Goal: Transaction & Acquisition: Purchase product/service

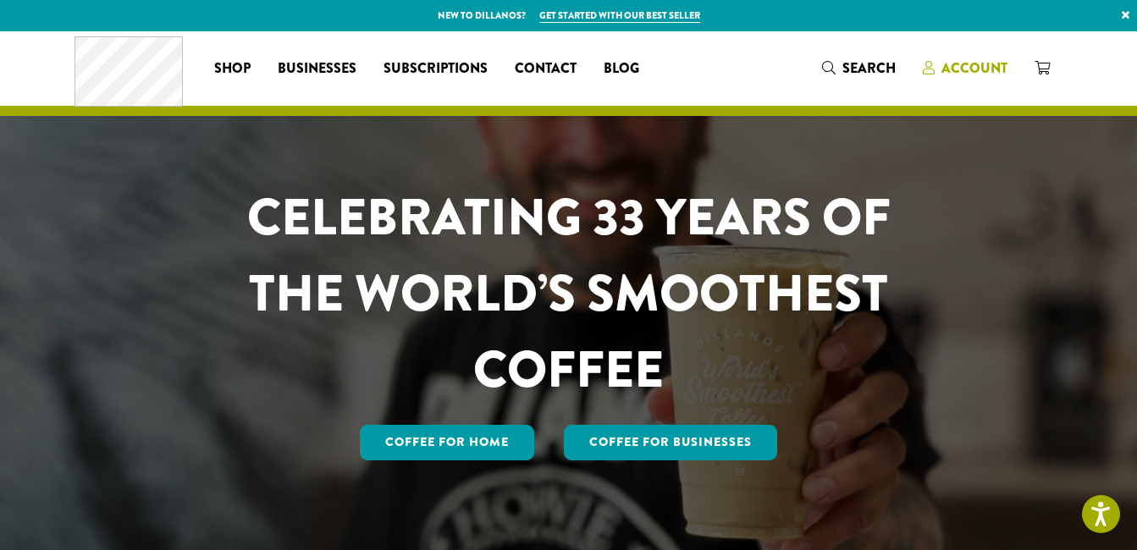
click at [956, 68] on span "Account" at bounding box center [975, 67] width 66 height 19
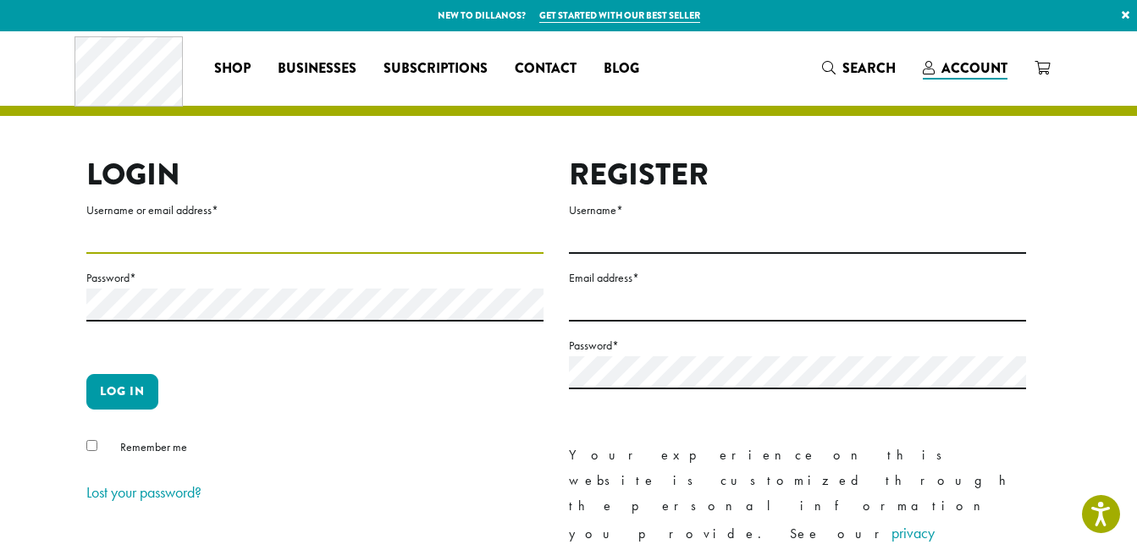
click at [118, 246] on input "Username or email address *" at bounding box center [314, 237] width 457 height 33
click at [226, 236] on input "Username or email address *" at bounding box center [314, 237] width 457 height 33
click at [182, 238] on input "****" at bounding box center [314, 237] width 457 height 33
type input "**********"
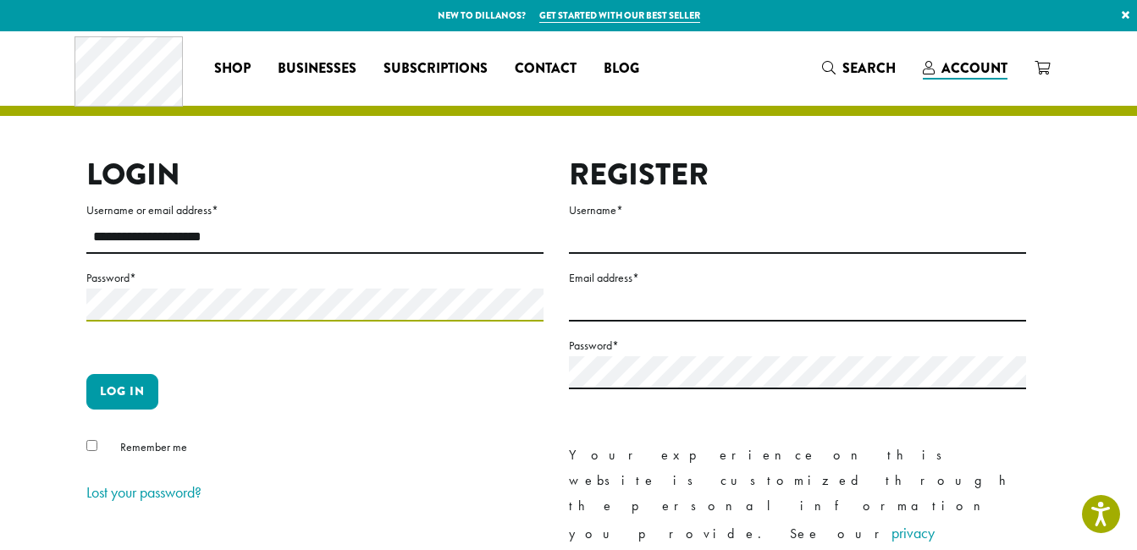
click at [86, 374] on button "Log in" at bounding box center [122, 392] width 72 height 36
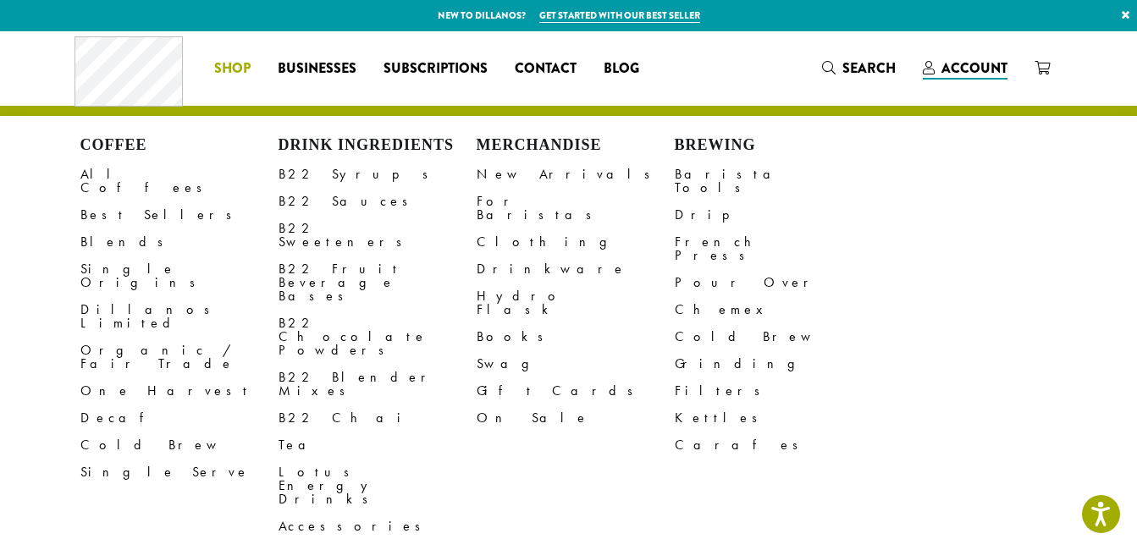
click at [238, 59] on span "Shop" at bounding box center [232, 68] width 36 height 21
click at [113, 432] on link "Cold Brew" at bounding box center [179, 445] width 198 height 27
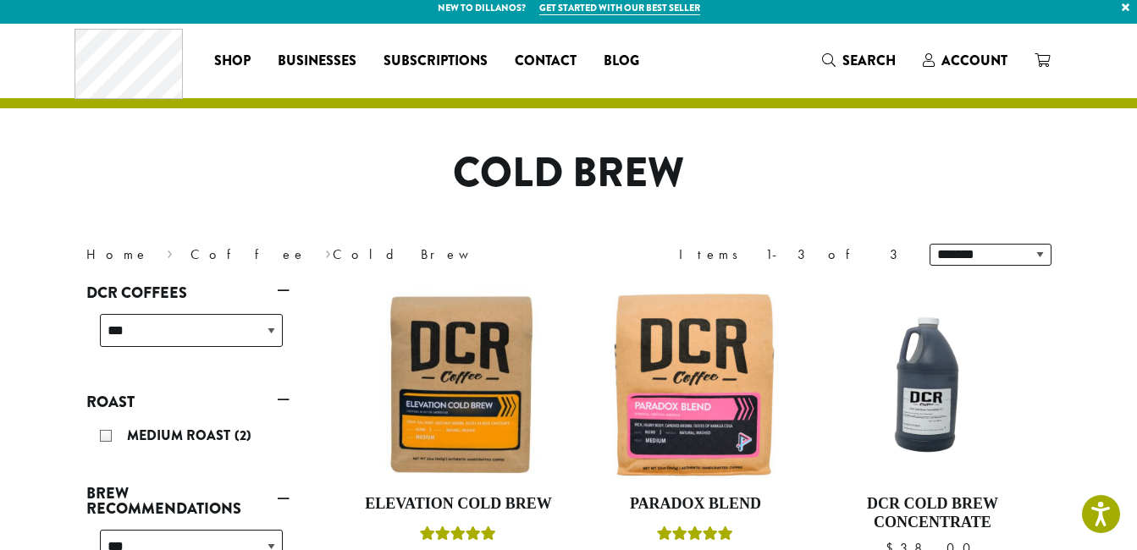
scroll to position [7, 0]
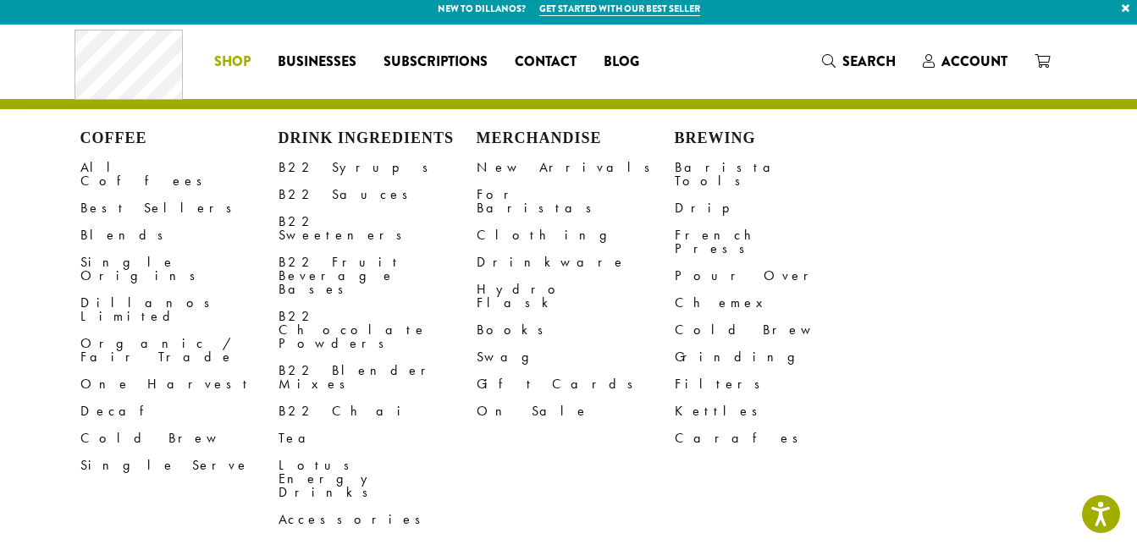
click at [108, 148] on div "Coffee All Coffees Best Sellers Blends Single Origins Dillanos Limited Organic …" at bounding box center [179, 332] width 198 height 405
click at [119, 171] on link "All Coffees" at bounding box center [179, 174] width 198 height 41
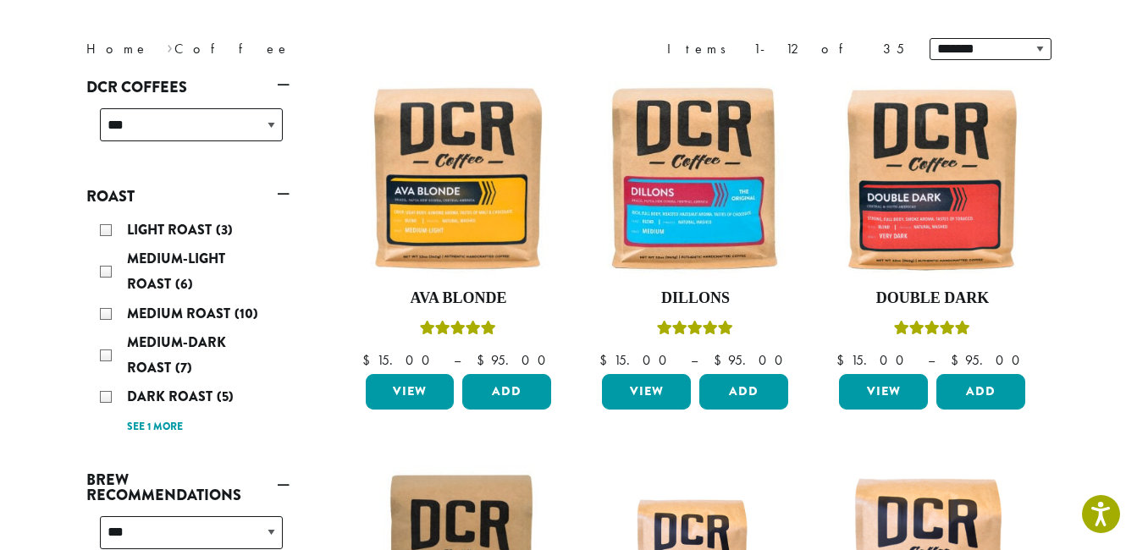
scroll to position [213, 0]
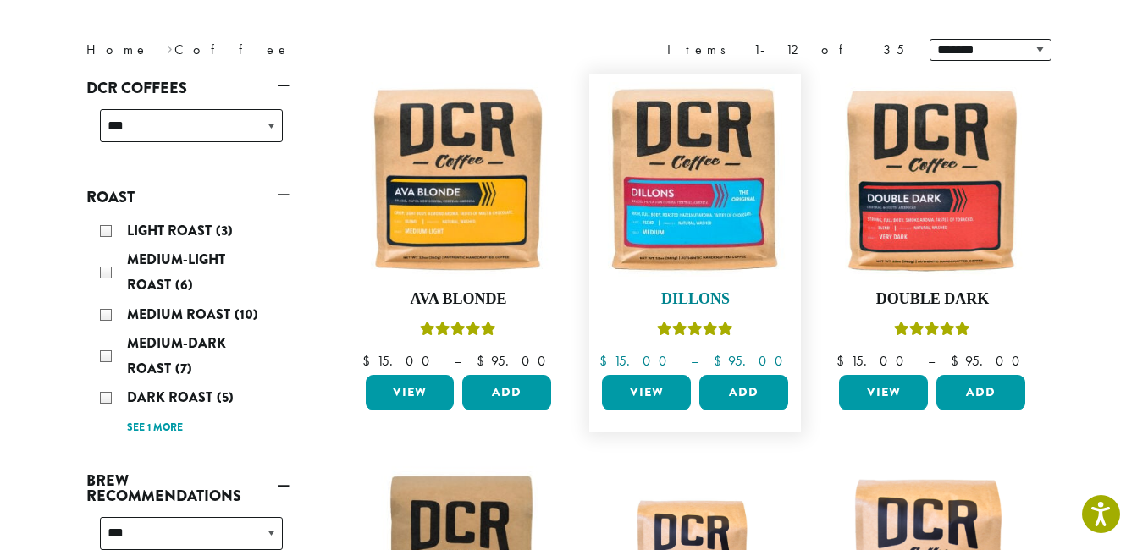
click at [680, 203] on img at bounding box center [695, 179] width 195 height 195
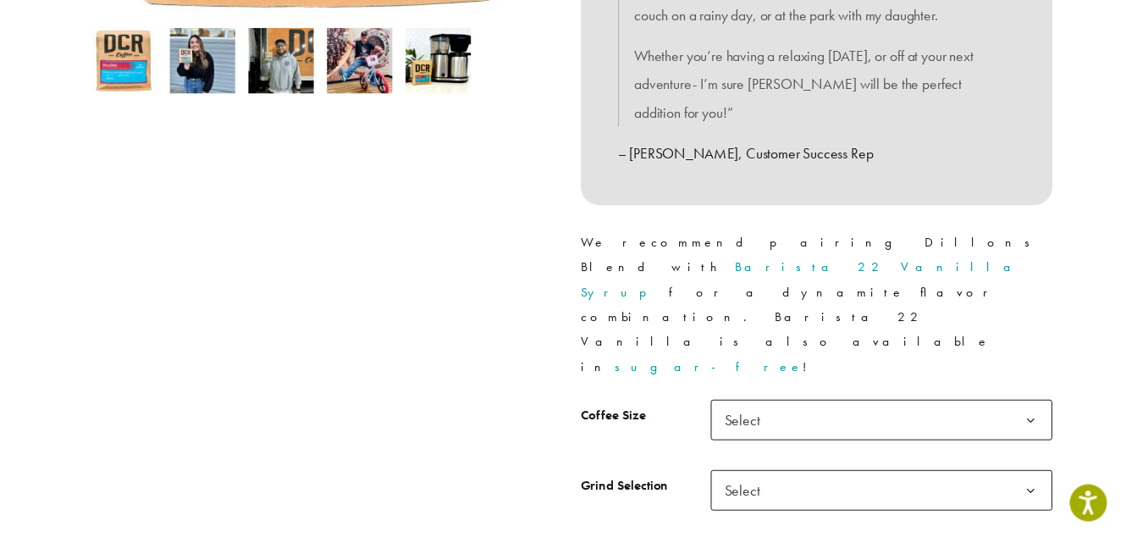
scroll to position [593, 0]
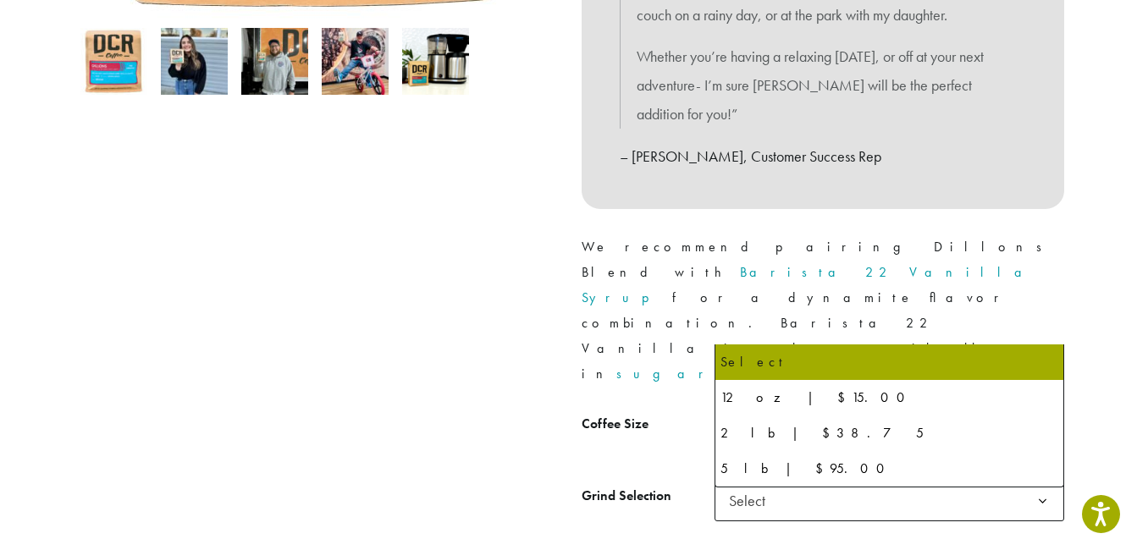
click at [913, 408] on span "Select" at bounding box center [890, 428] width 350 height 41
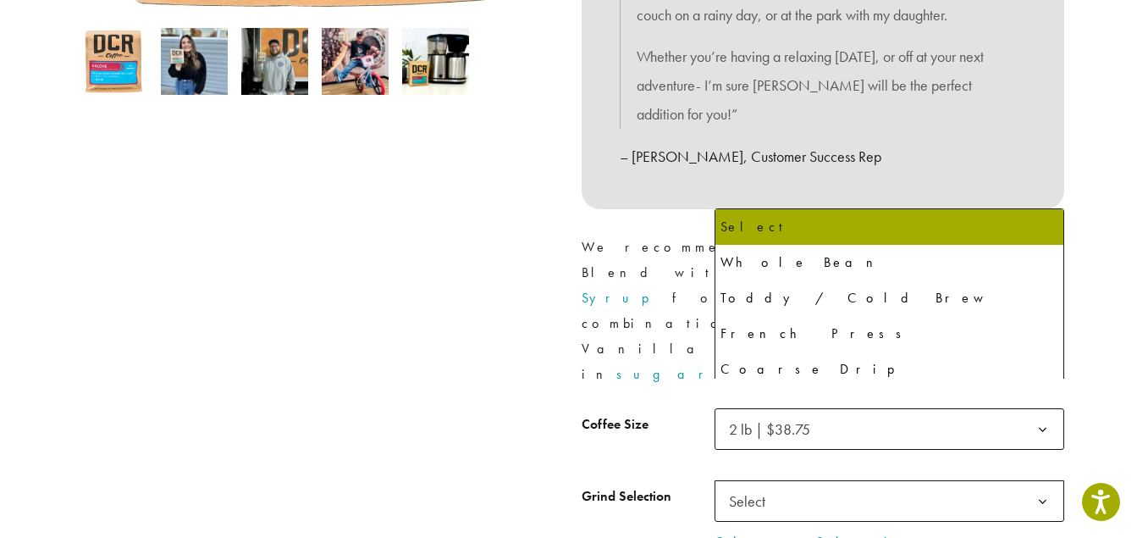
click at [826, 480] on span "Select" at bounding box center [890, 500] width 350 height 41
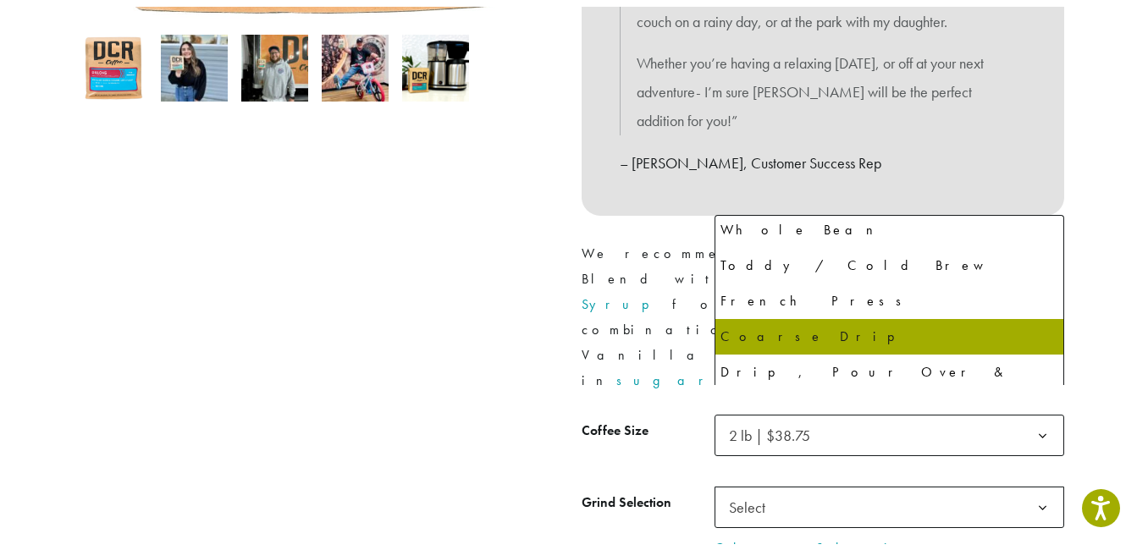
scroll to position [40, 0]
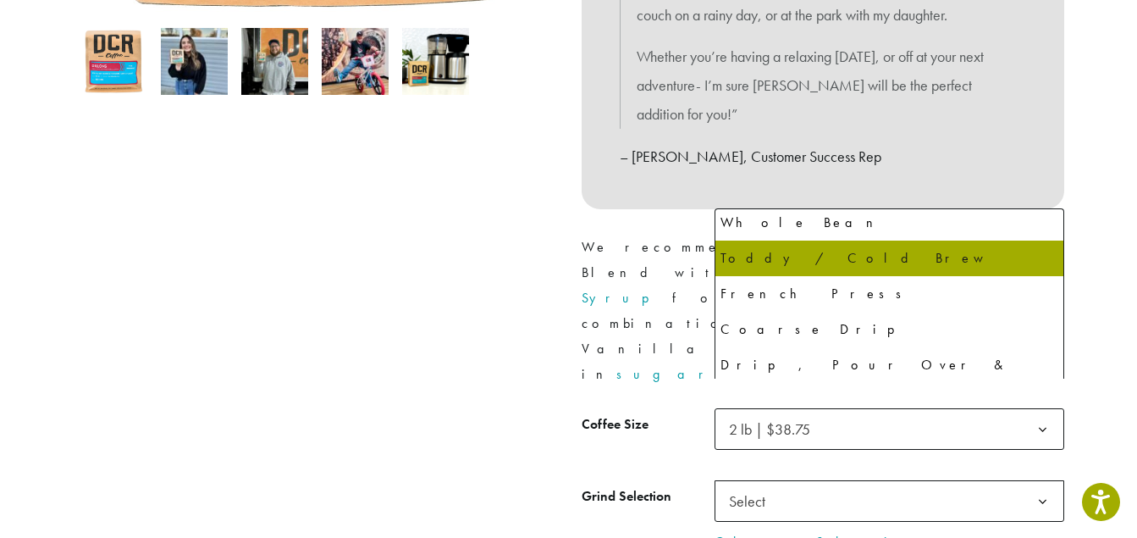
select select "**********"
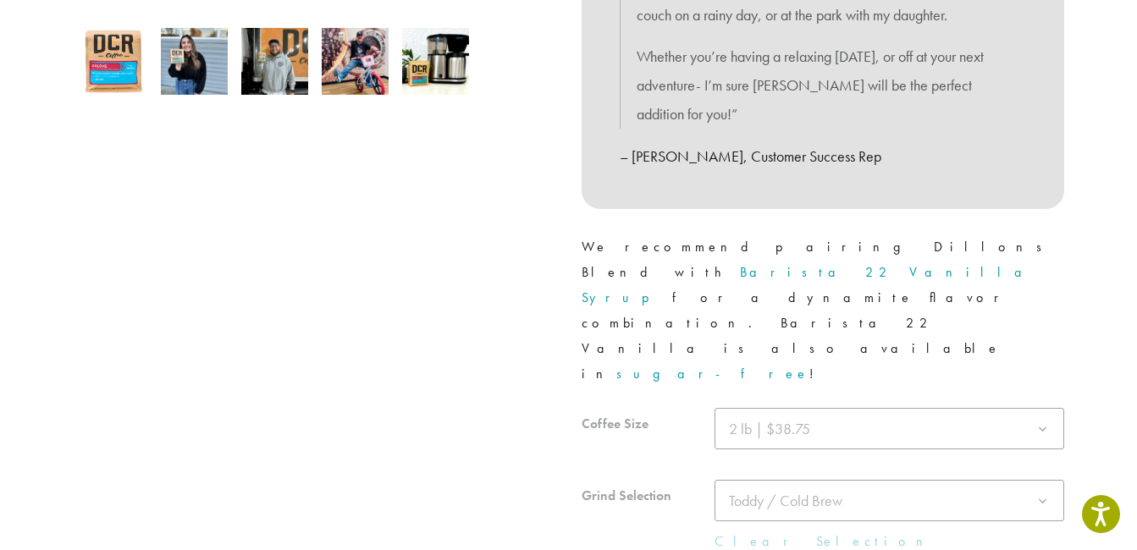
scroll to position [678, 0]
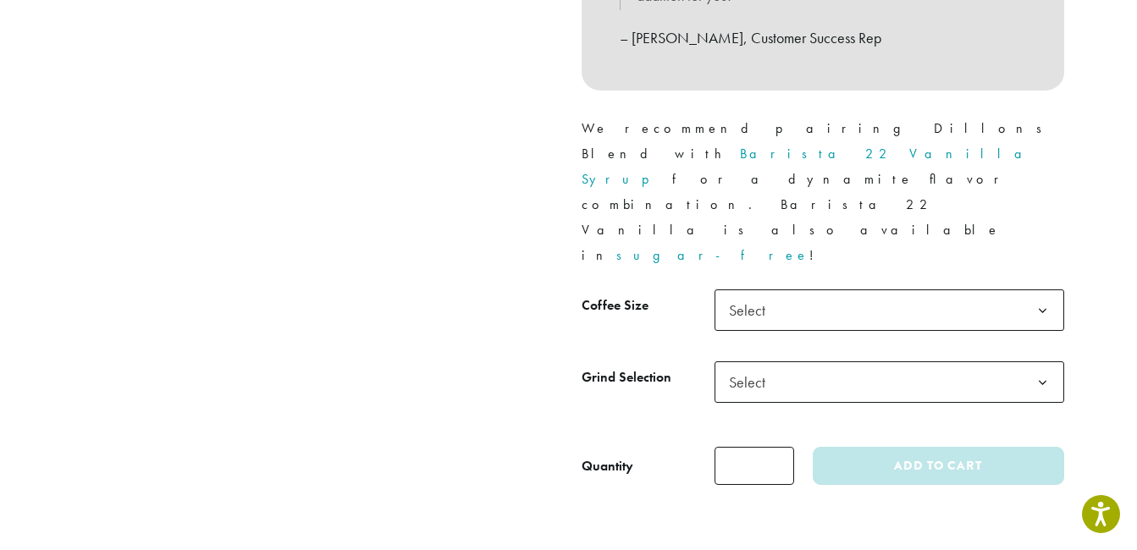
scroll to position [712, 0]
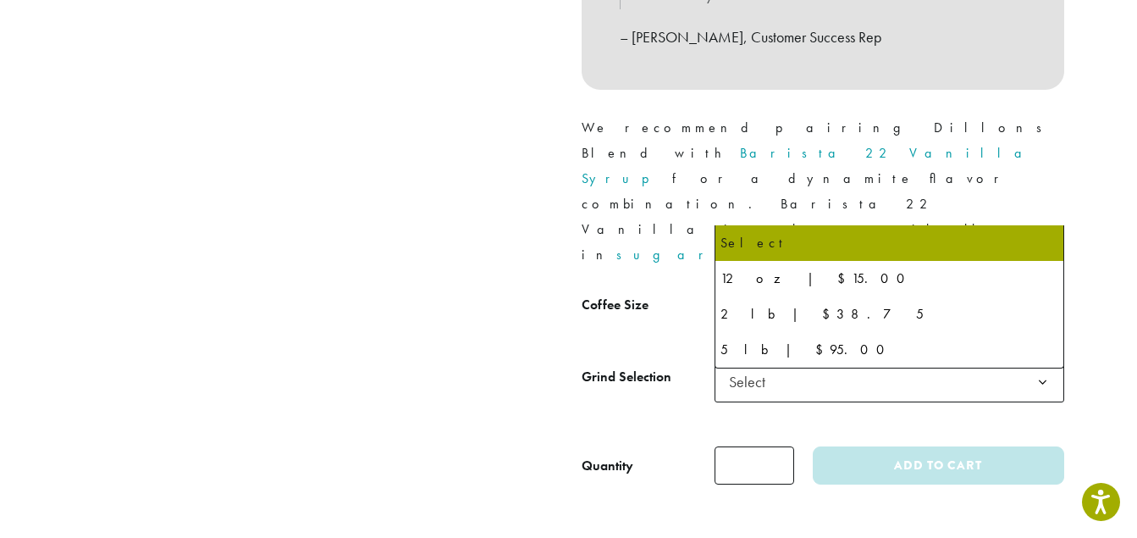
click at [923, 289] on span "Select" at bounding box center [890, 309] width 350 height 41
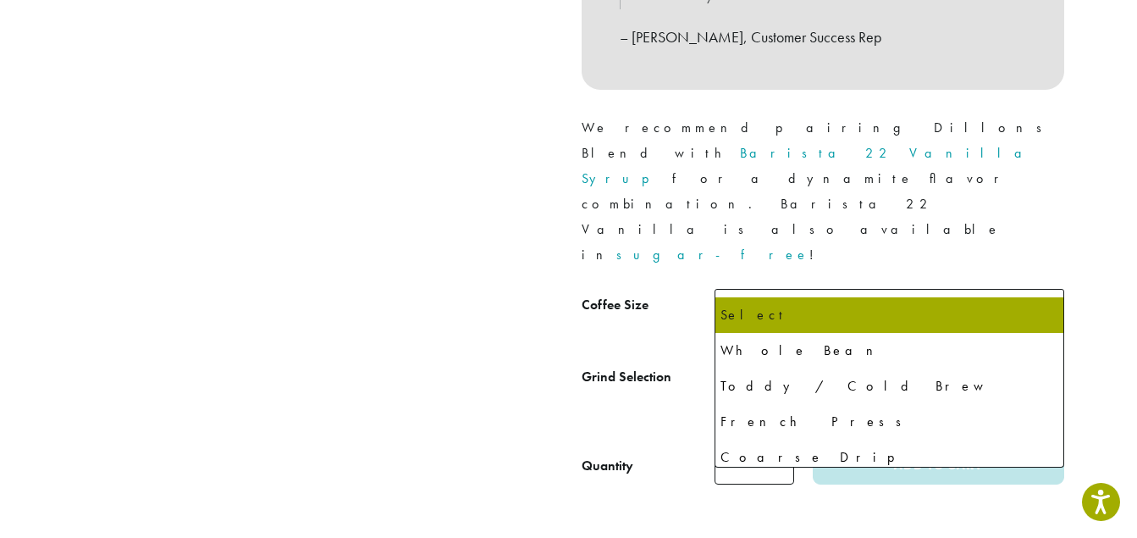
click at [883, 361] on span "Select" at bounding box center [890, 381] width 350 height 41
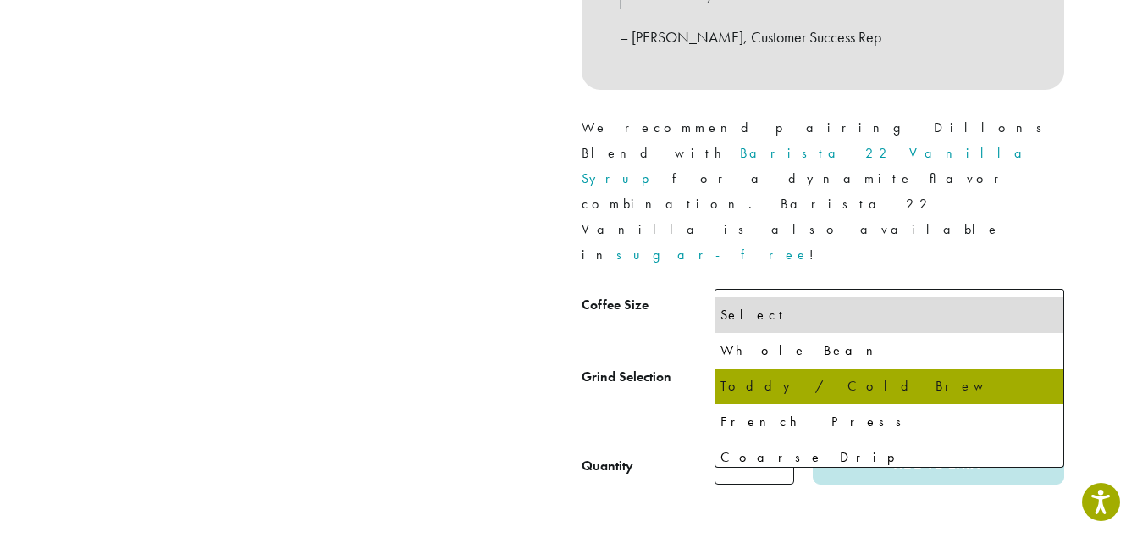
select select "**********"
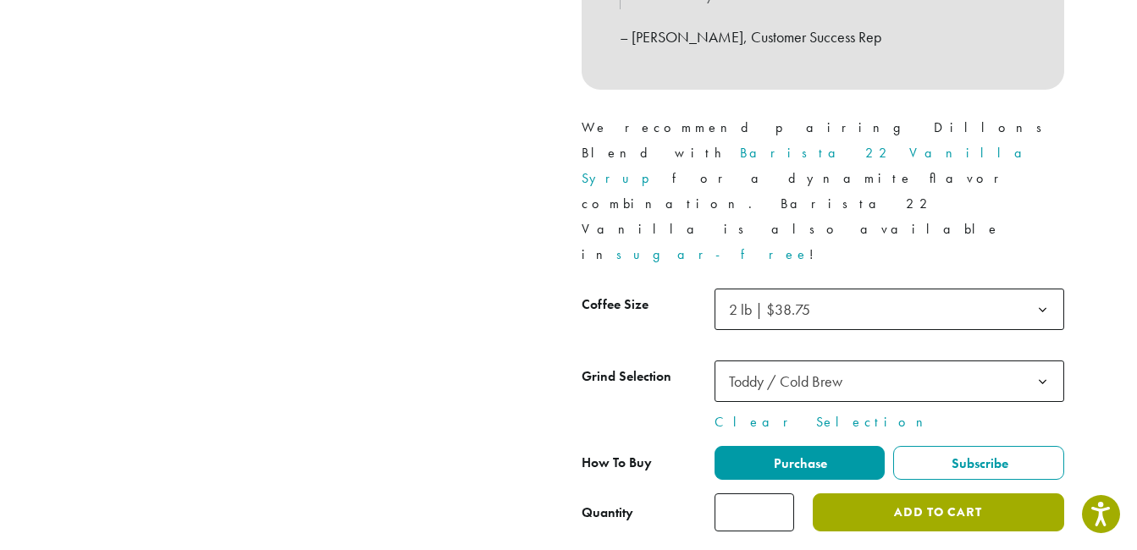
click at [925, 494] on button "Add to cart" at bounding box center [938, 513] width 251 height 38
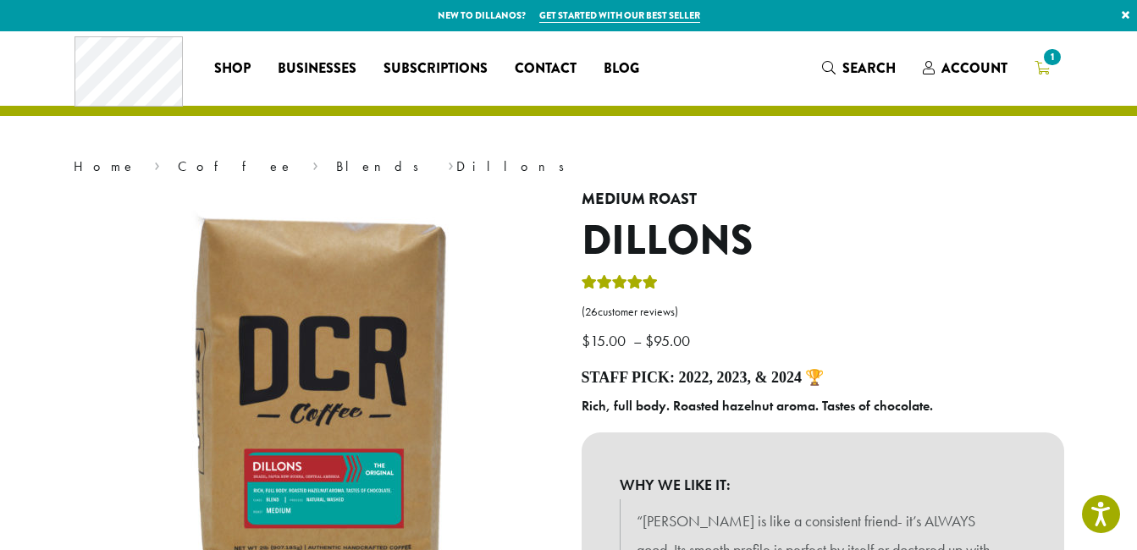
click at [1047, 64] on span "1" at bounding box center [1052, 57] width 23 height 23
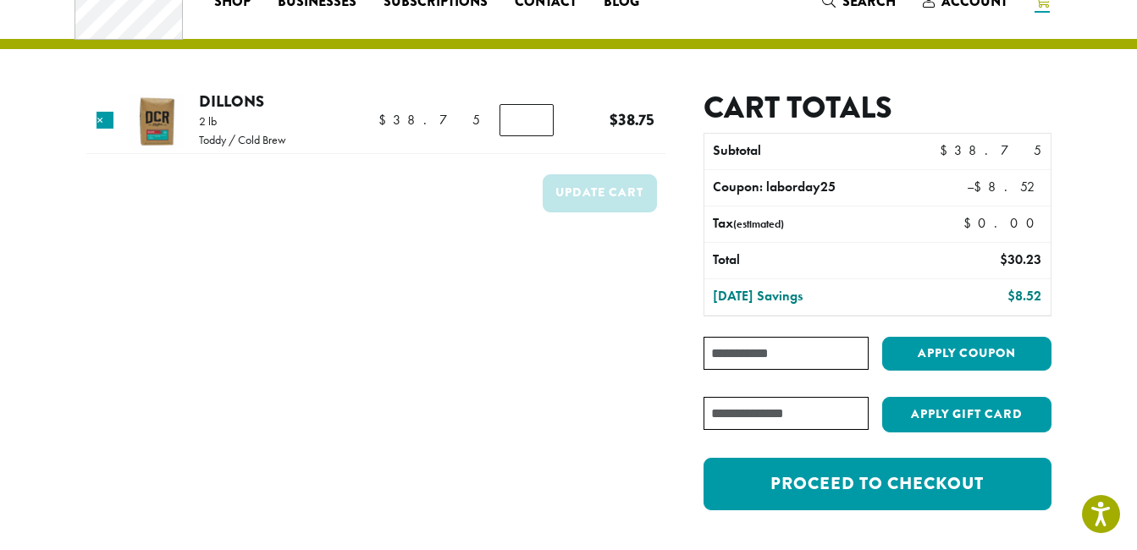
scroll to position [68, 0]
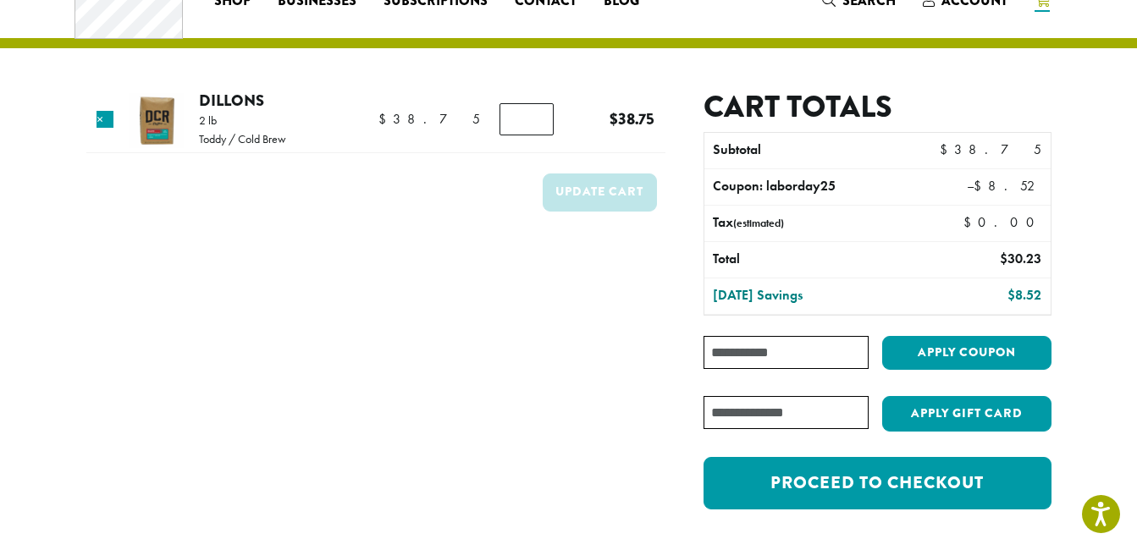
click at [748, 357] on input "Coupon:" at bounding box center [786, 352] width 164 height 33
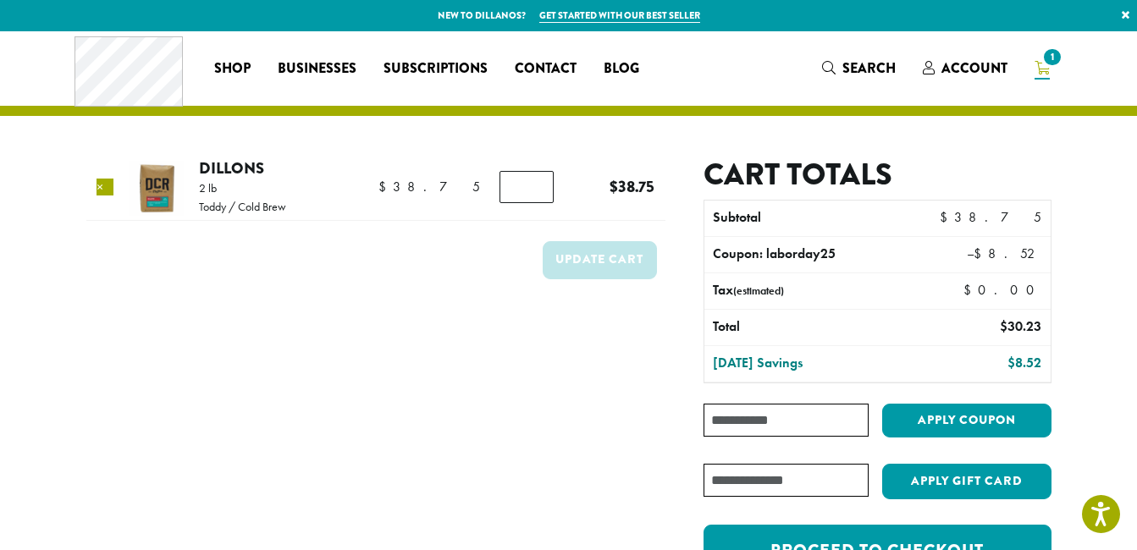
click at [107, 185] on link "×" at bounding box center [105, 187] width 17 height 17
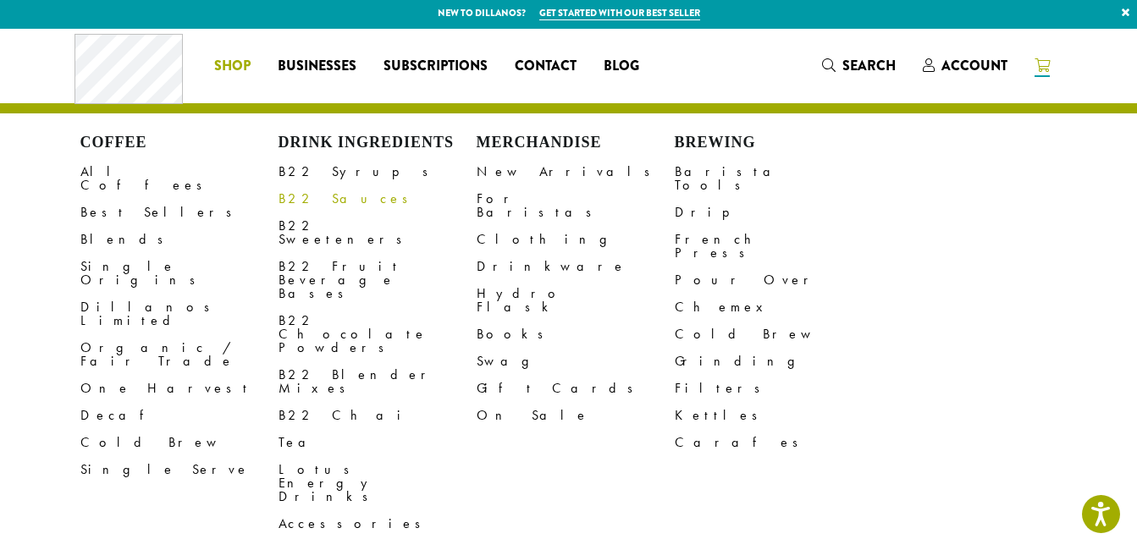
scroll to position [2, 0]
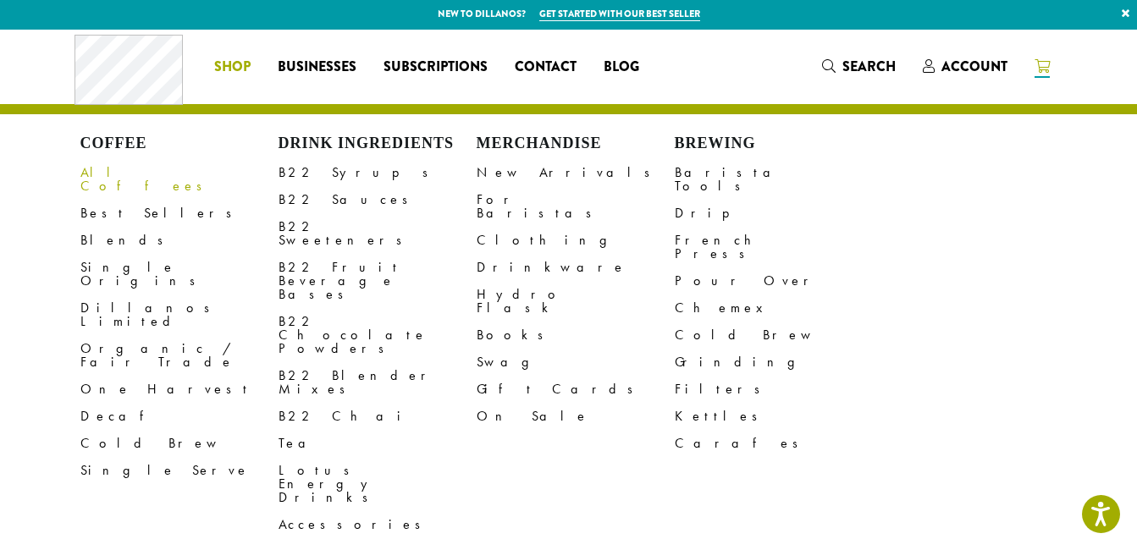
click at [120, 170] on link "All Coffees" at bounding box center [179, 179] width 198 height 41
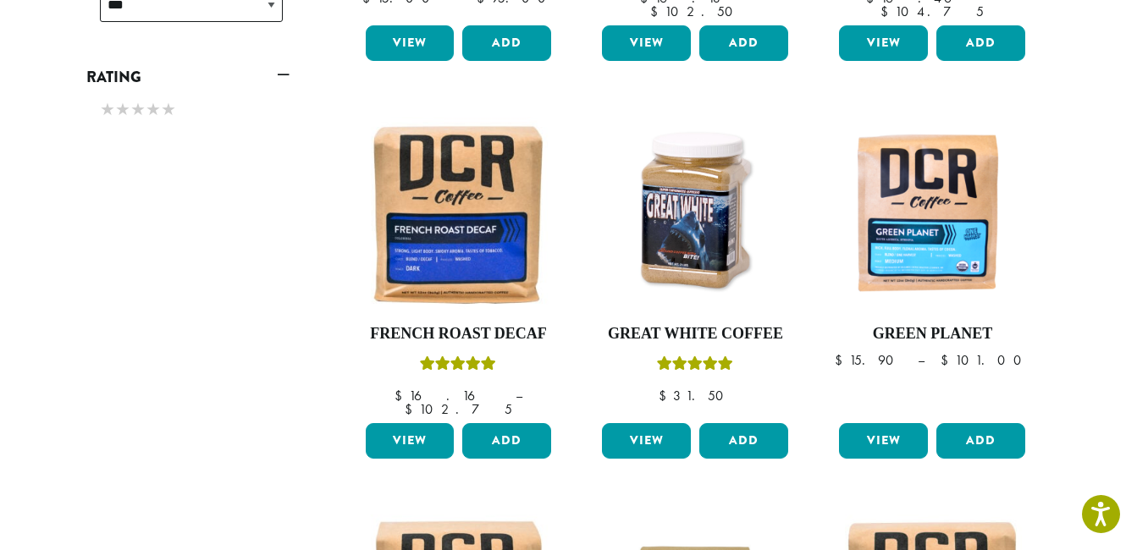
scroll to position [960, 0]
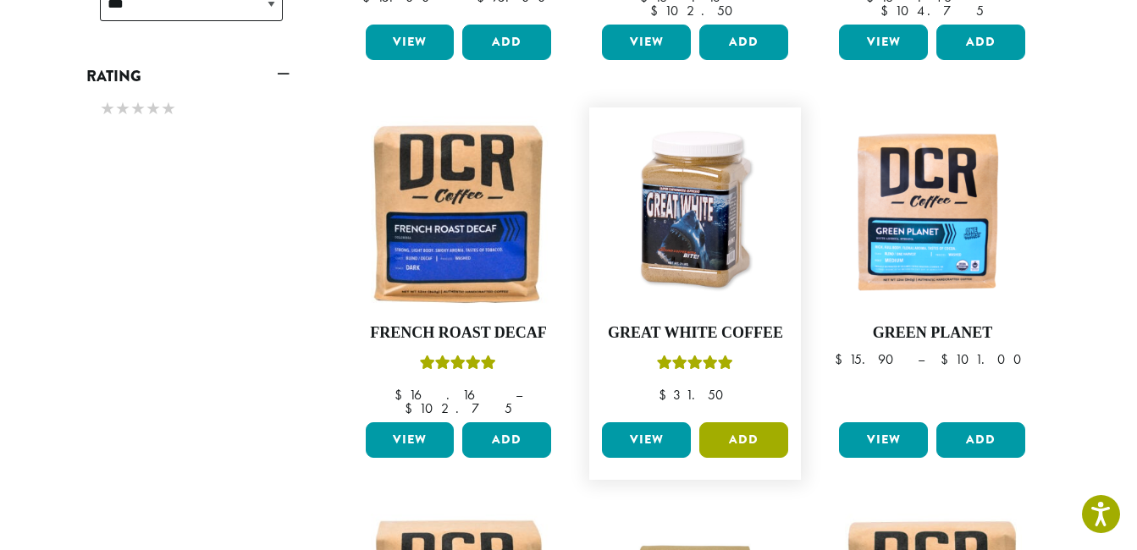
click at [752, 422] on button "Add" at bounding box center [743, 440] width 89 height 36
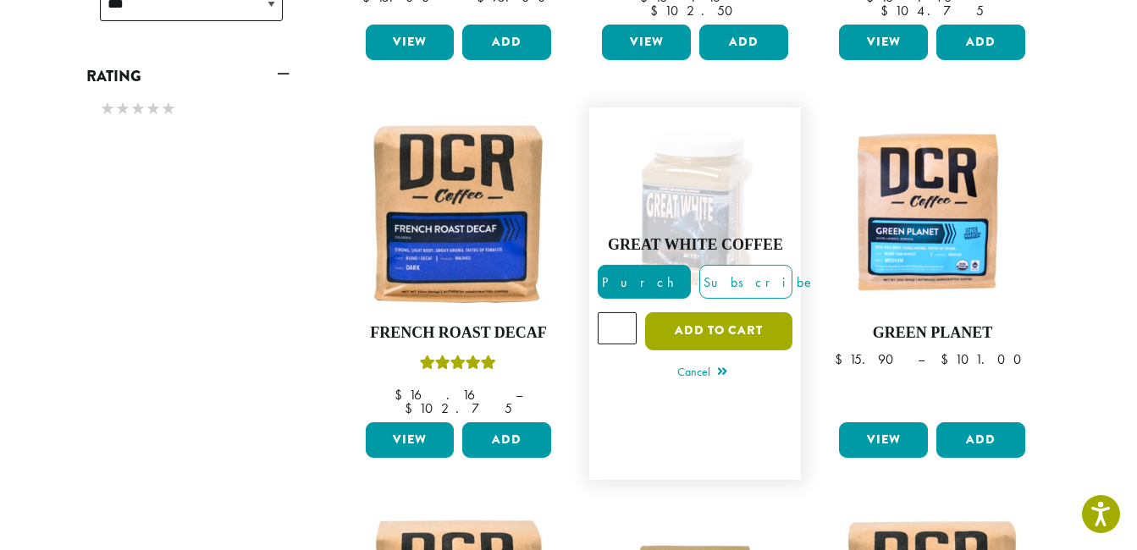
click at [696, 320] on button "Add to cart" at bounding box center [718, 331] width 147 height 38
click at [718, 312] on button "Add to cart" at bounding box center [718, 331] width 147 height 38
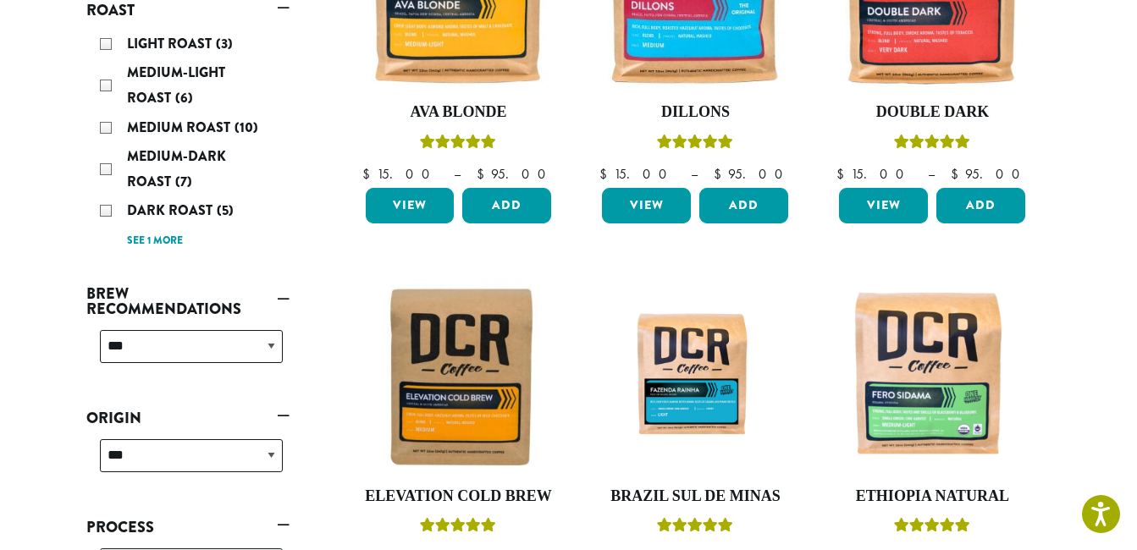
scroll to position [41, 0]
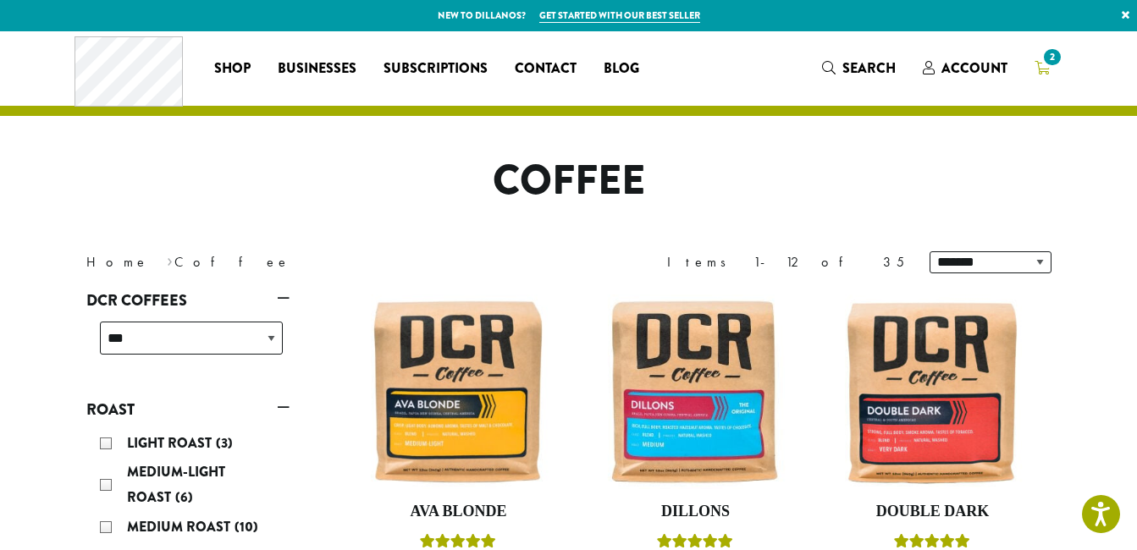
click at [1049, 58] on span "2" at bounding box center [1052, 57] width 23 height 23
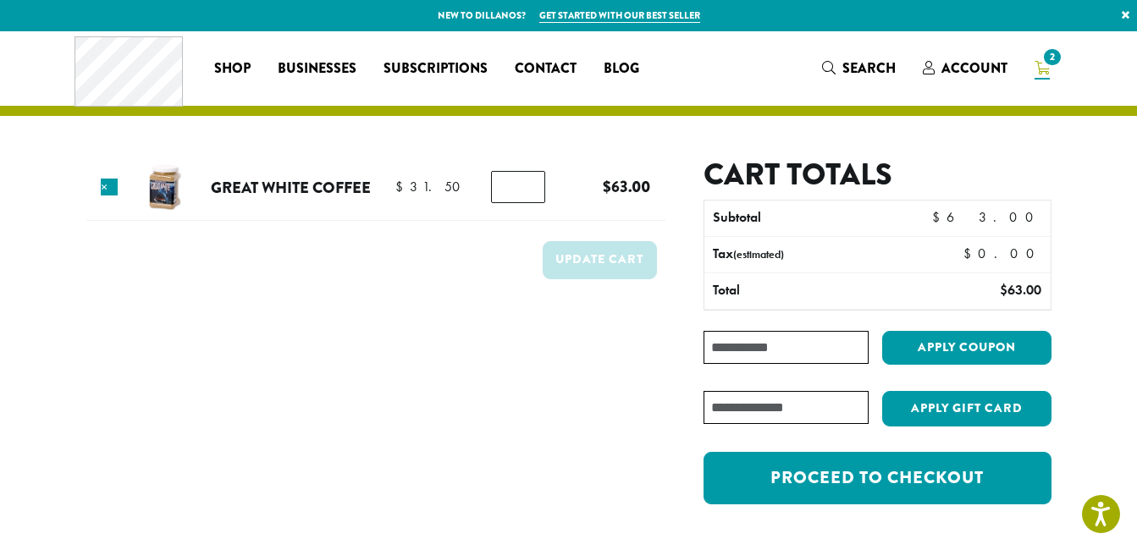
click at [522, 193] on input "*" at bounding box center [518, 187] width 54 height 32
type input "*"
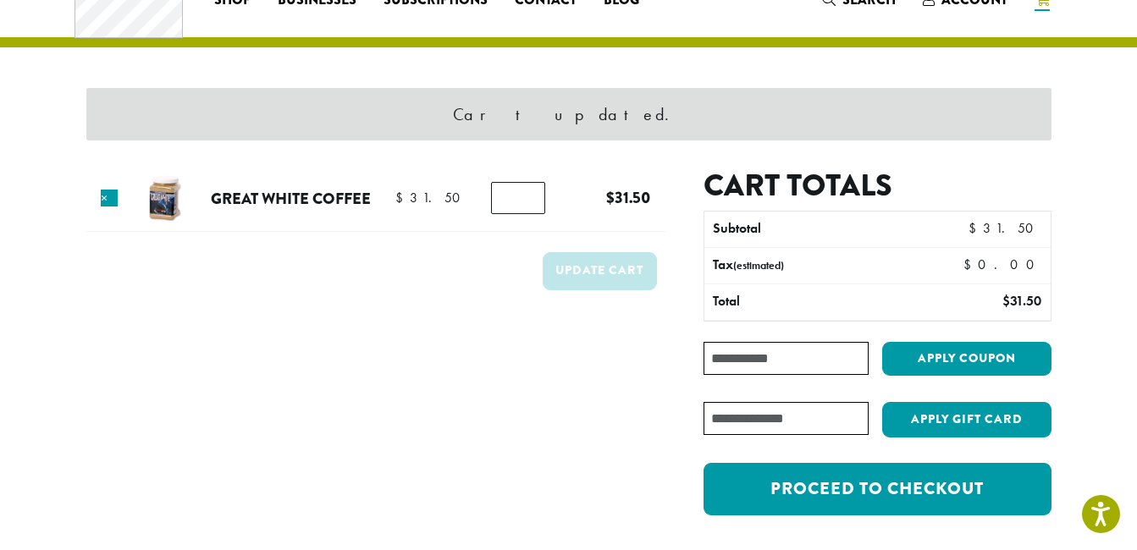
scroll to position [72, 0]
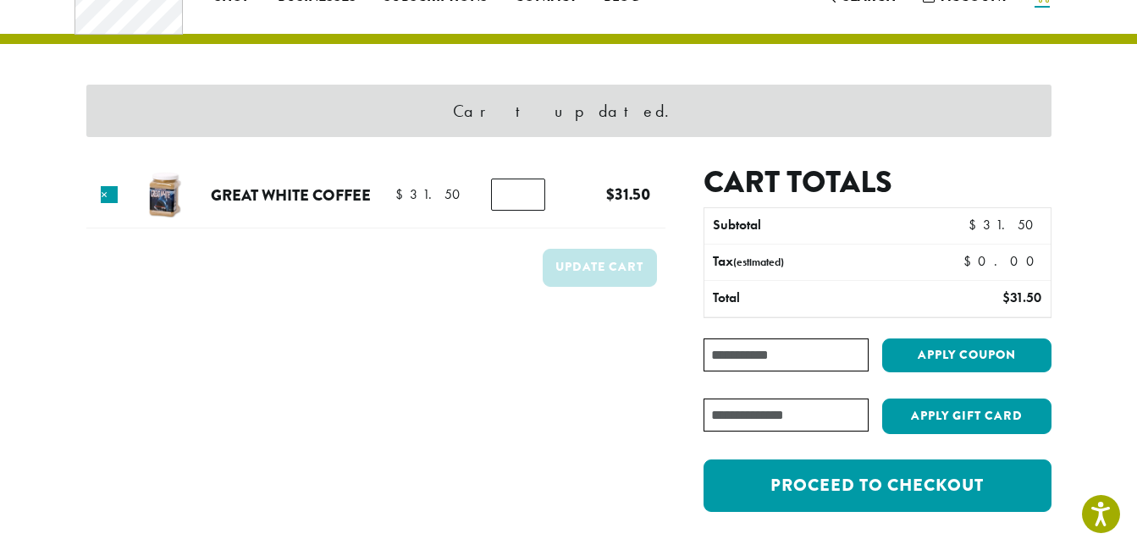
click at [778, 358] on input "Coupon:" at bounding box center [786, 355] width 164 height 33
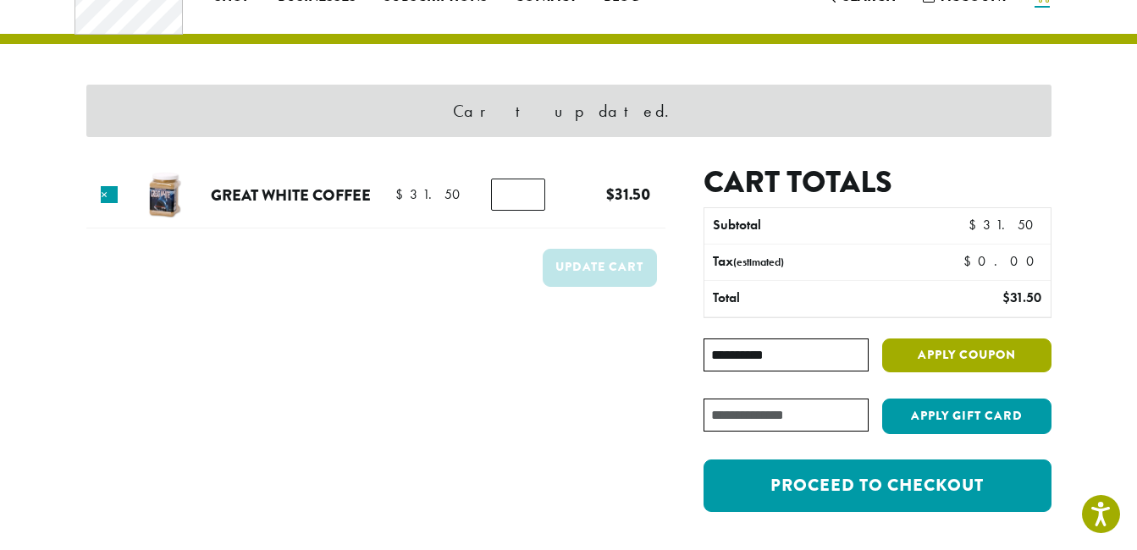
type input "**********"
click at [950, 356] on button "Apply coupon" at bounding box center [966, 356] width 169 height 35
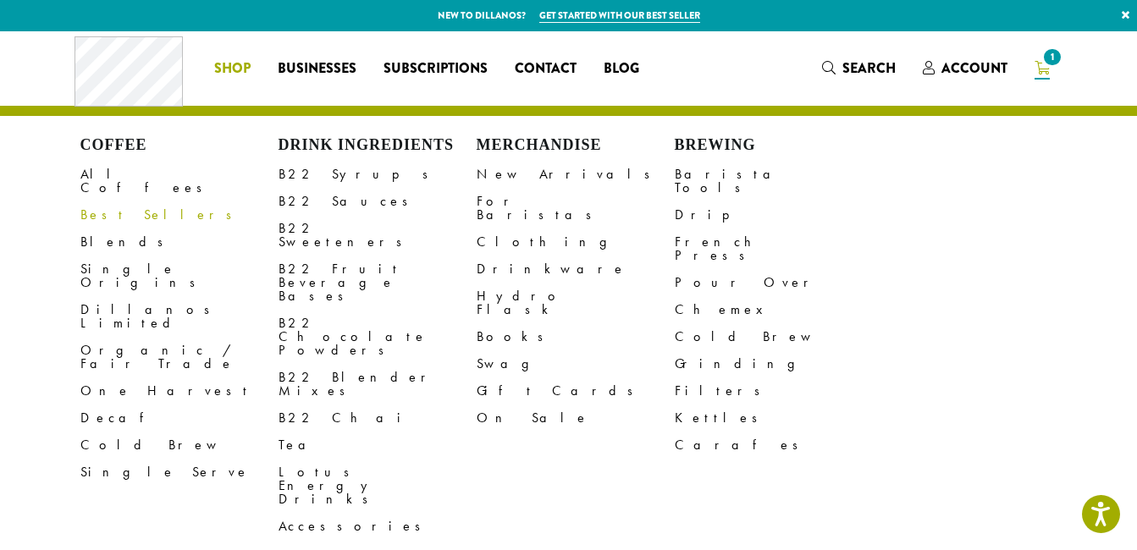
click at [110, 202] on link "Best Sellers" at bounding box center [179, 215] width 198 height 27
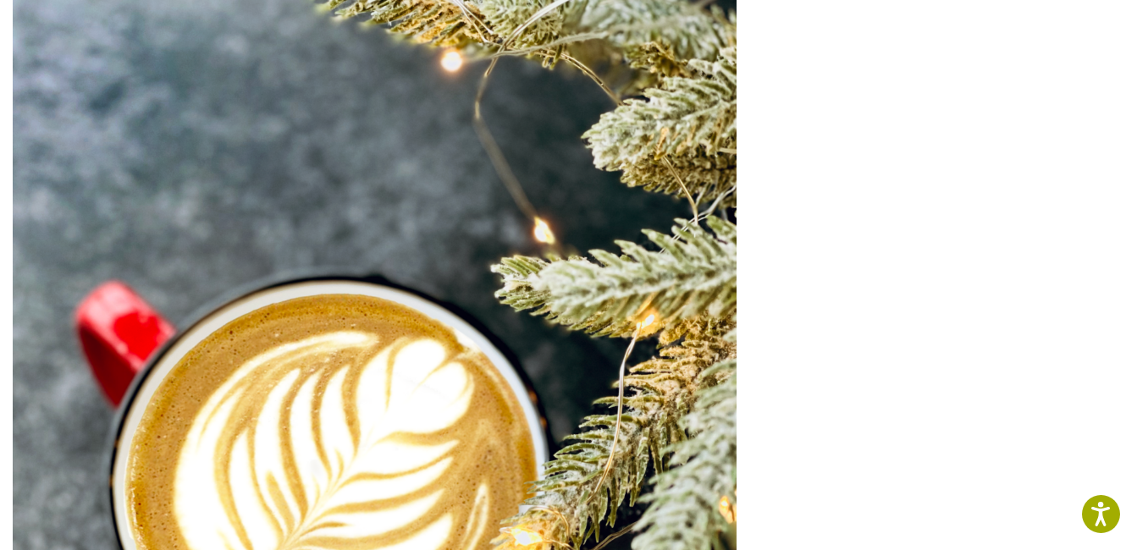
scroll to position [237, 0]
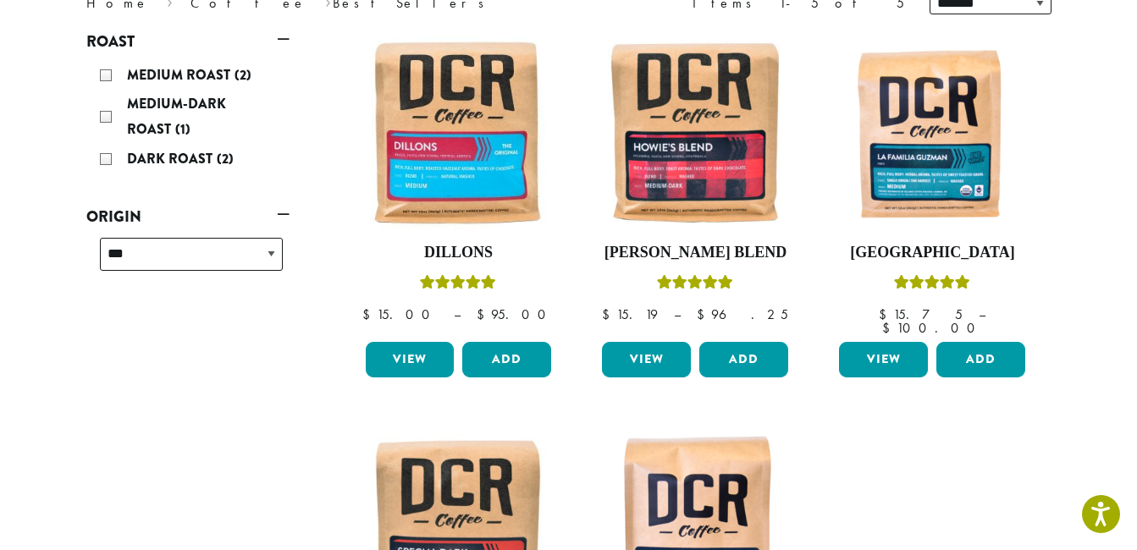
scroll to position [262, 0]
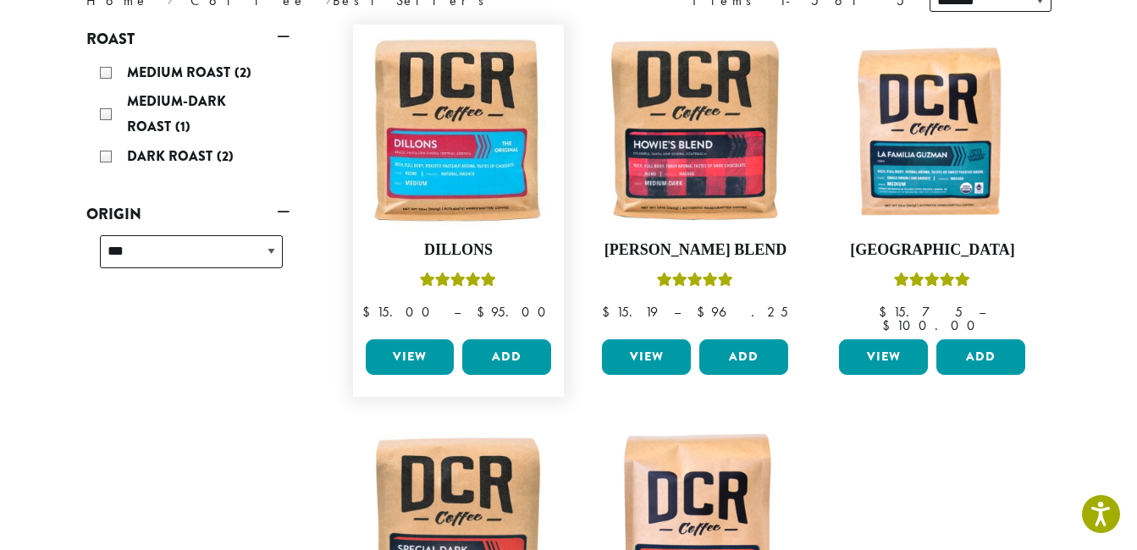
click at [405, 343] on link "View" at bounding box center [410, 358] width 89 height 36
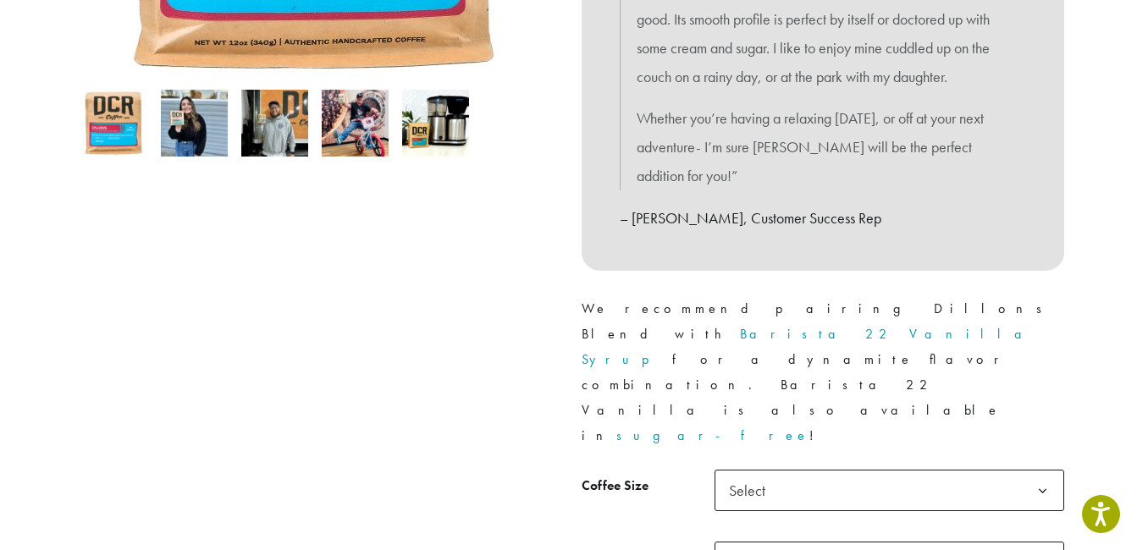
scroll to position [778, 0]
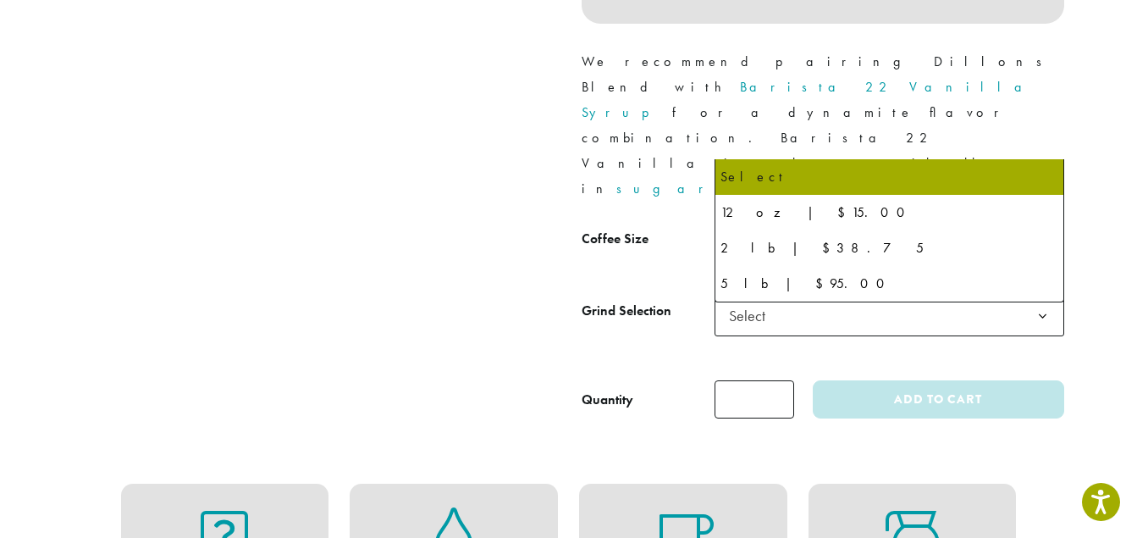
click at [801, 223] on span "Select" at bounding box center [890, 243] width 350 height 41
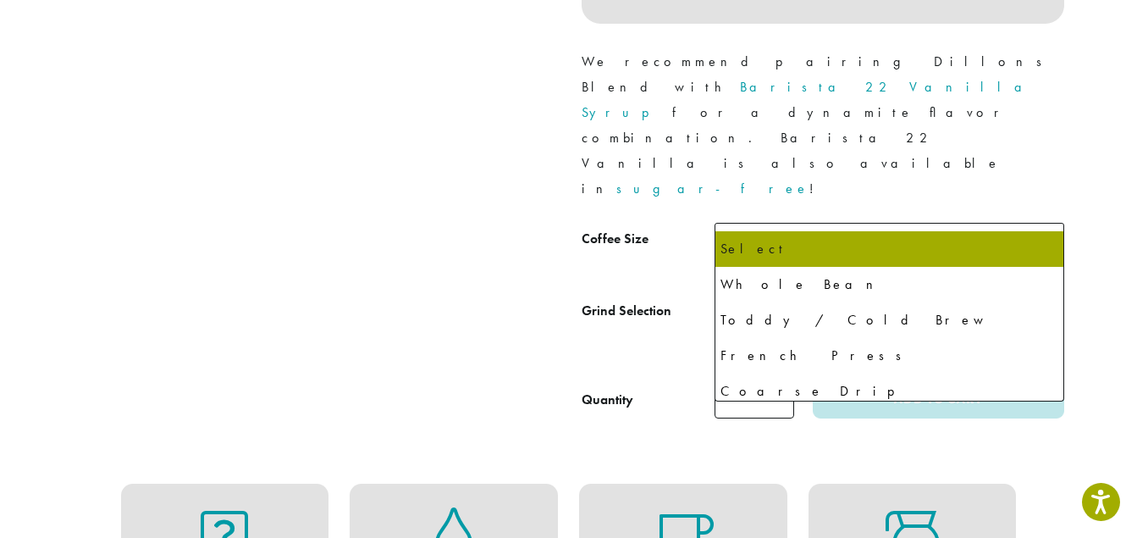
click at [770, 299] on span "Select" at bounding box center [752, 315] width 60 height 33
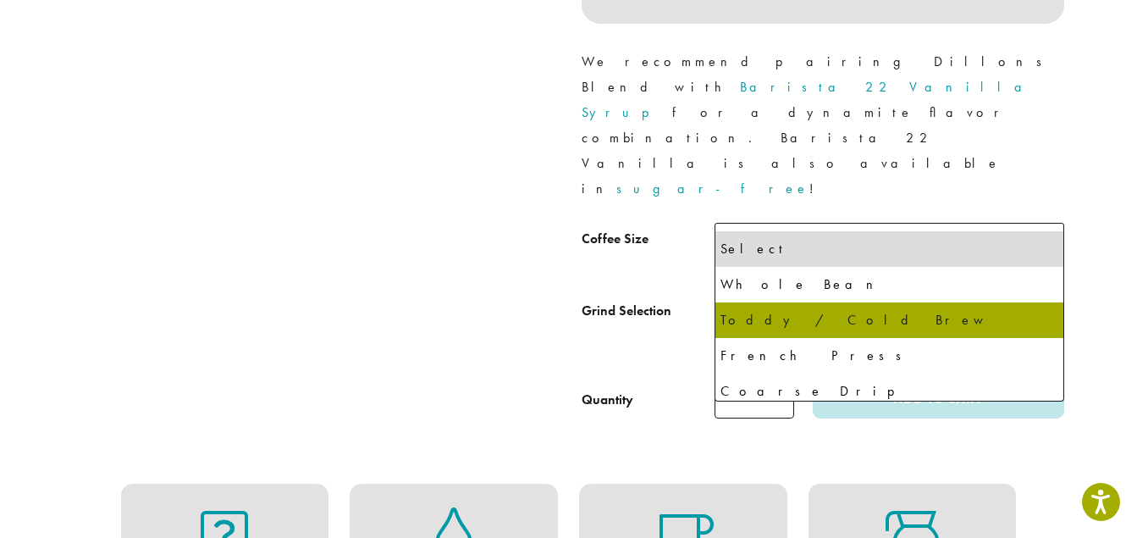
select select "**********"
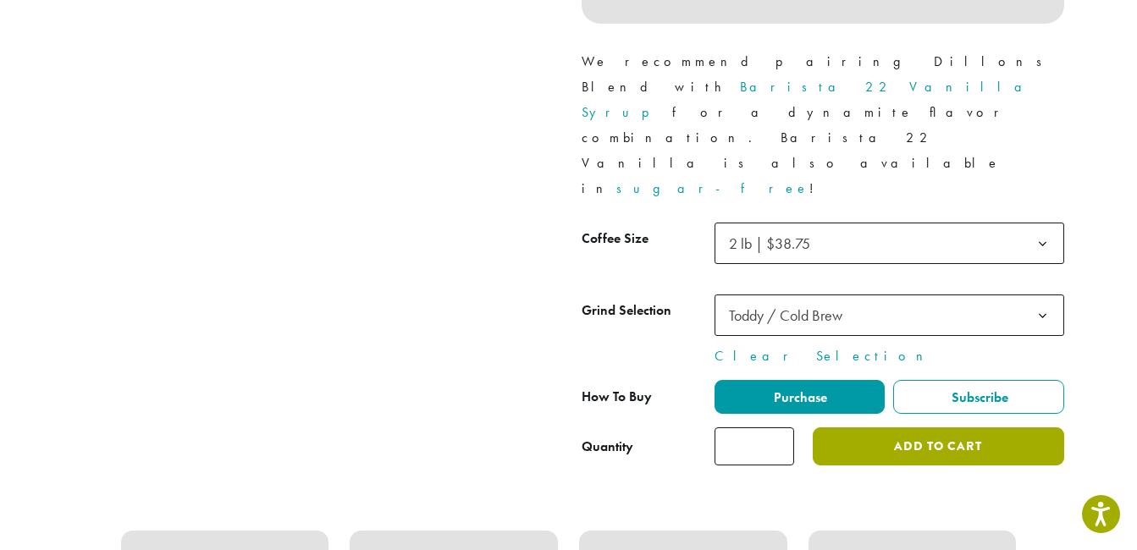
click at [924, 428] on button "Add to cart" at bounding box center [938, 447] width 251 height 38
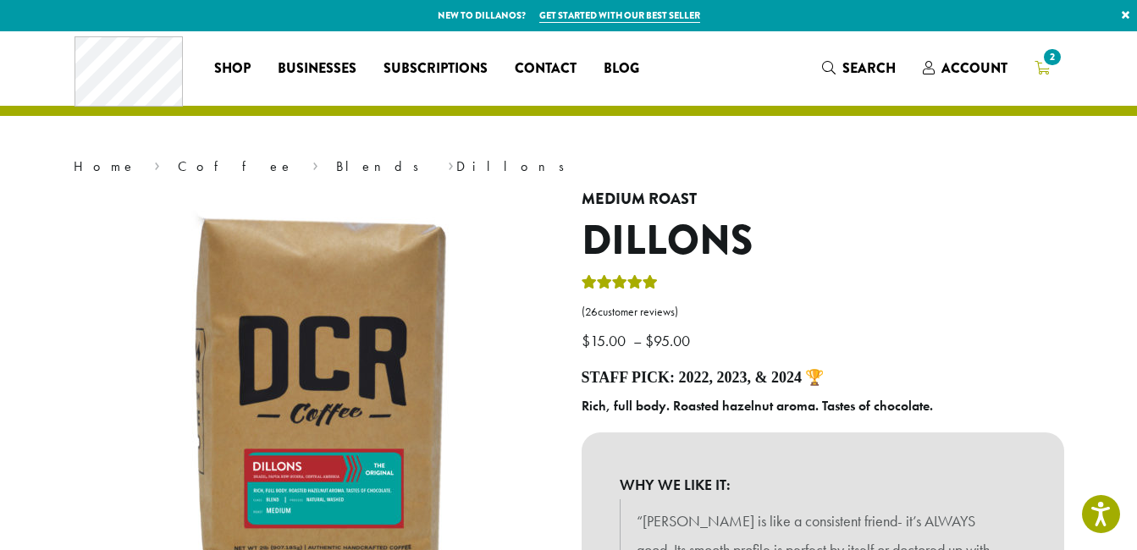
click at [1047, 61] on span "2" at bounding box center [1052, 57] width 23 height 23
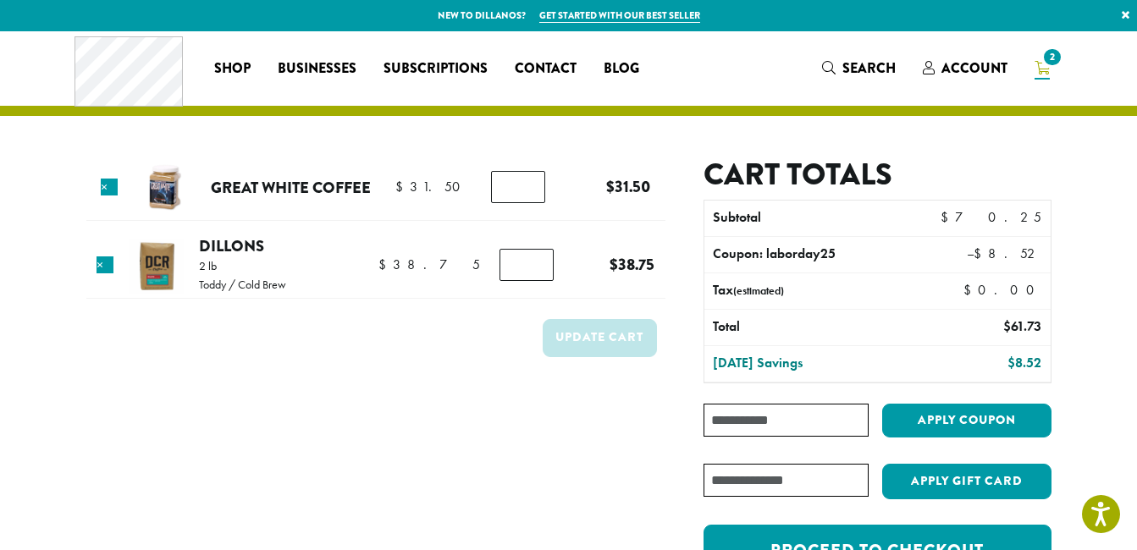
click at [772, 422] on input "Coupon:" at bounding box center [786, 420] width 164 height 33
paste input "********"
type input "********"
click at [882, 404] on button "Apply coupon" at bounding box center [966, 421] width 169 height 35
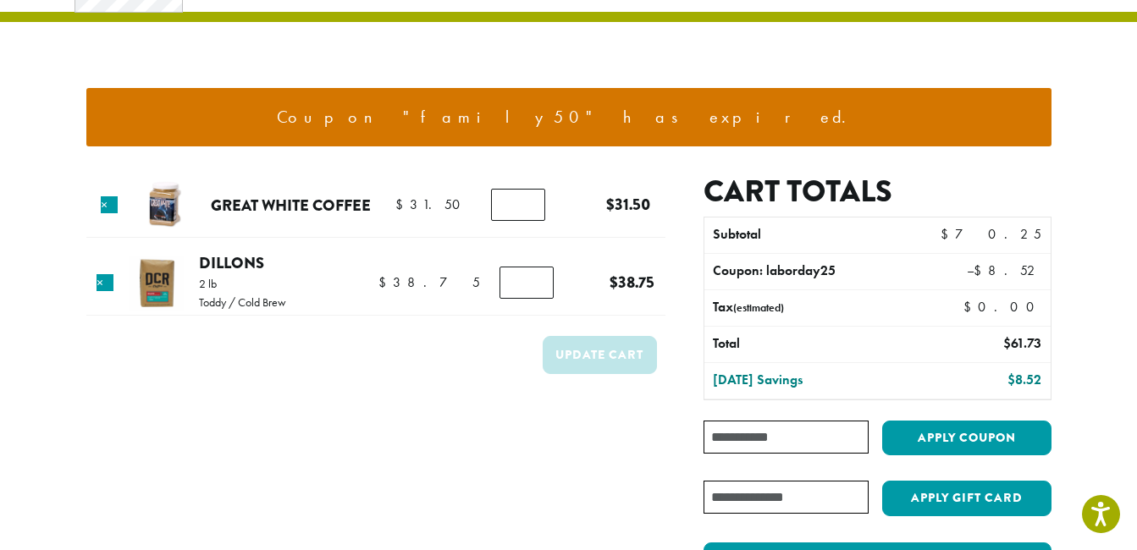
scroll to position [104, 0]
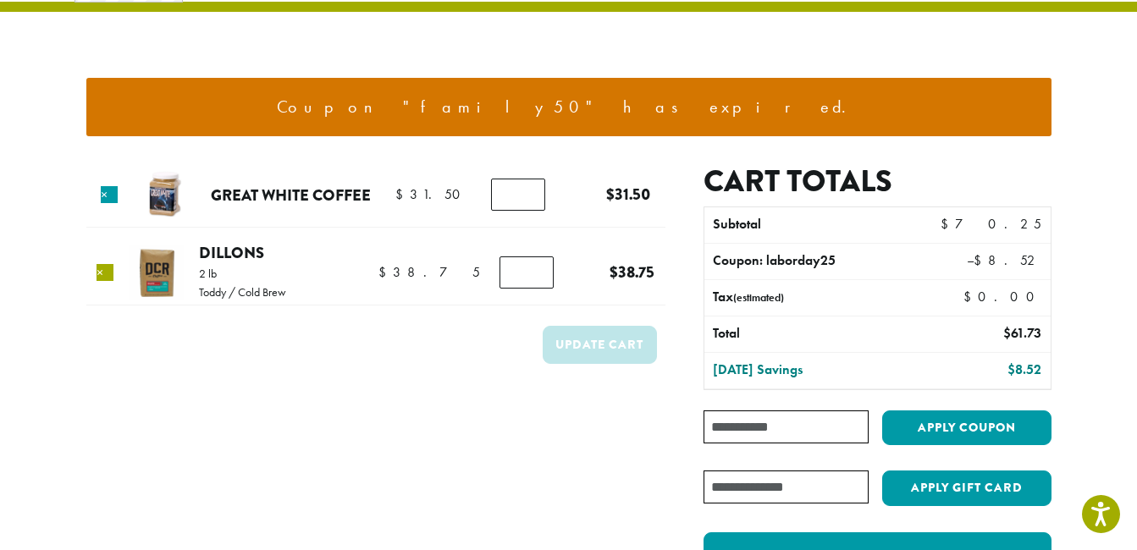
click at [106, 271] on link "×" at bounding box center [105, 272] width 17 height 17
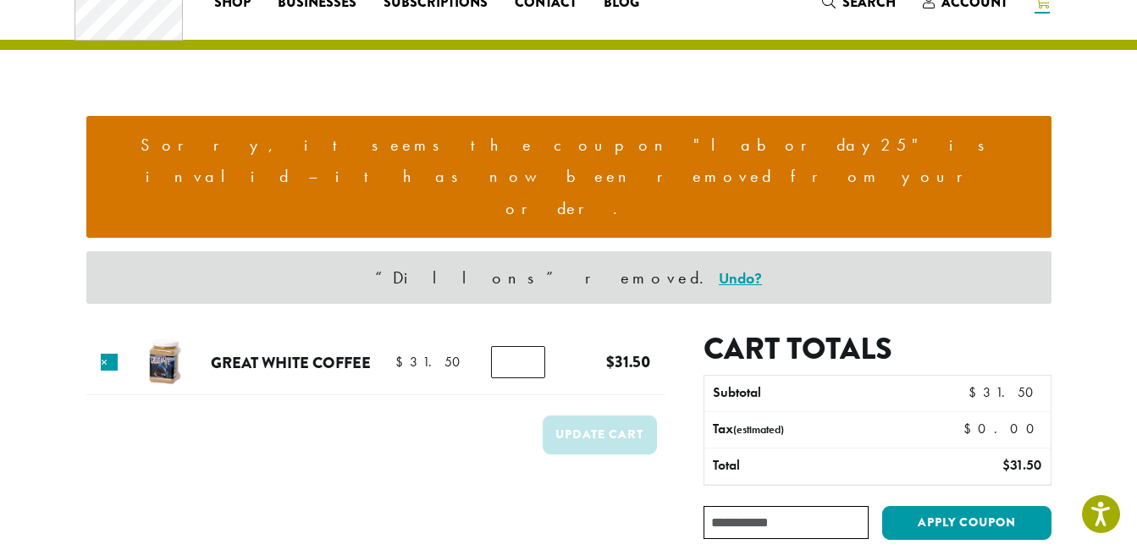
scroll to position [65, 0]
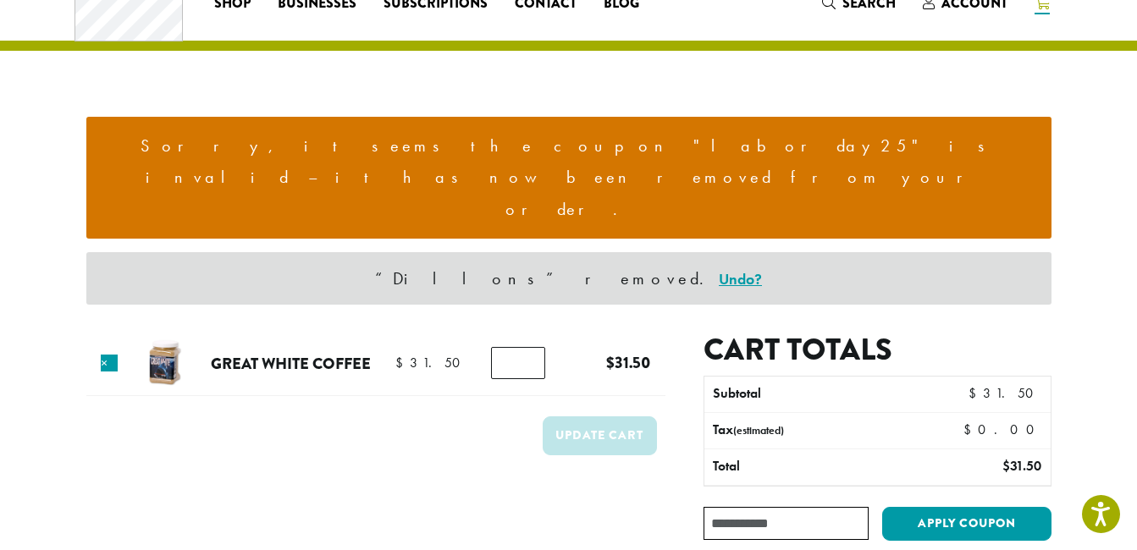
click at [726, 507] on input "Coupon:" at bounding box center [786, 523] width 164 height 33
paste input "********"
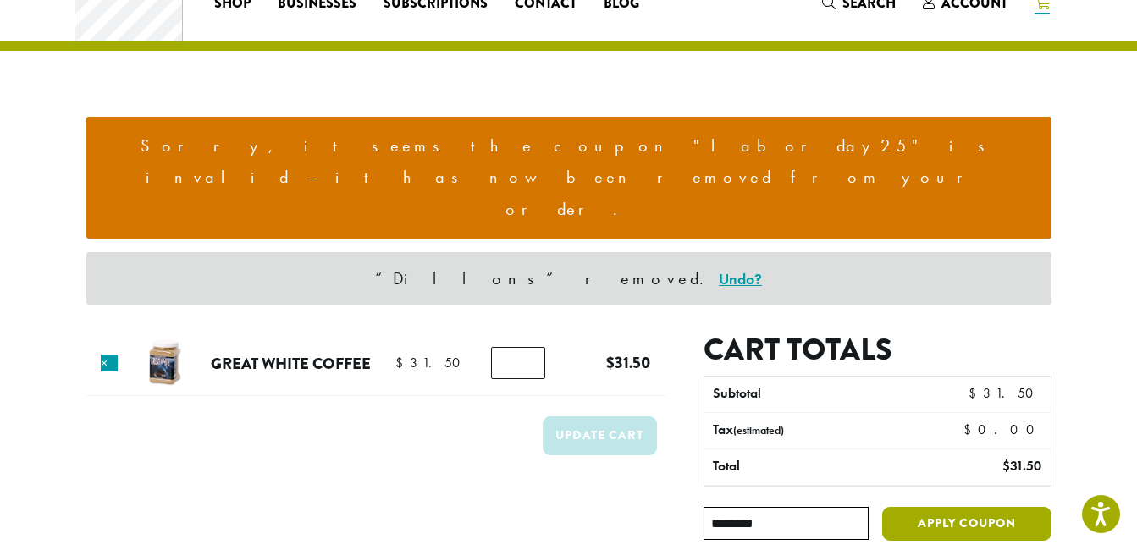
type input "********"
click at [956, 507] on button "Apply coupon" at bounding box center [966, 524] width 169 height 35
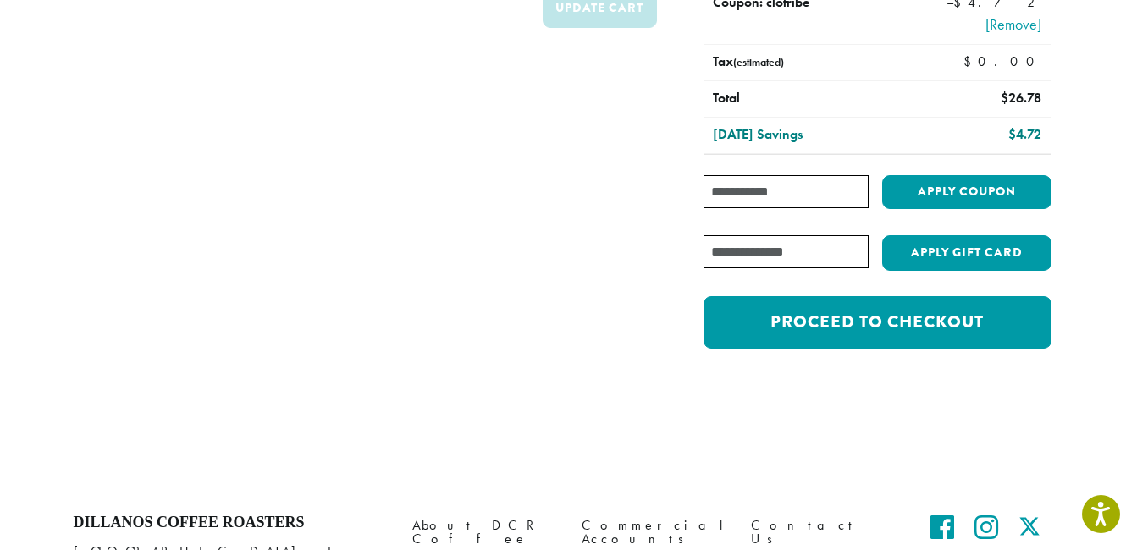
scroll to position [269, 0]
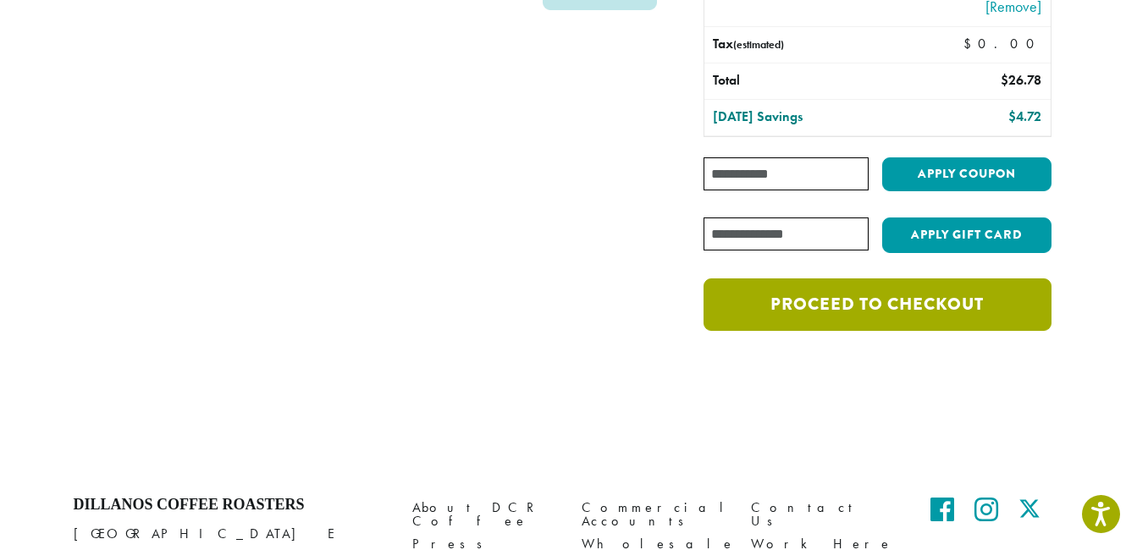
click at [899, 299] on link "Proceed to checkout" at bounding box center [877, 305] width 347 height 52
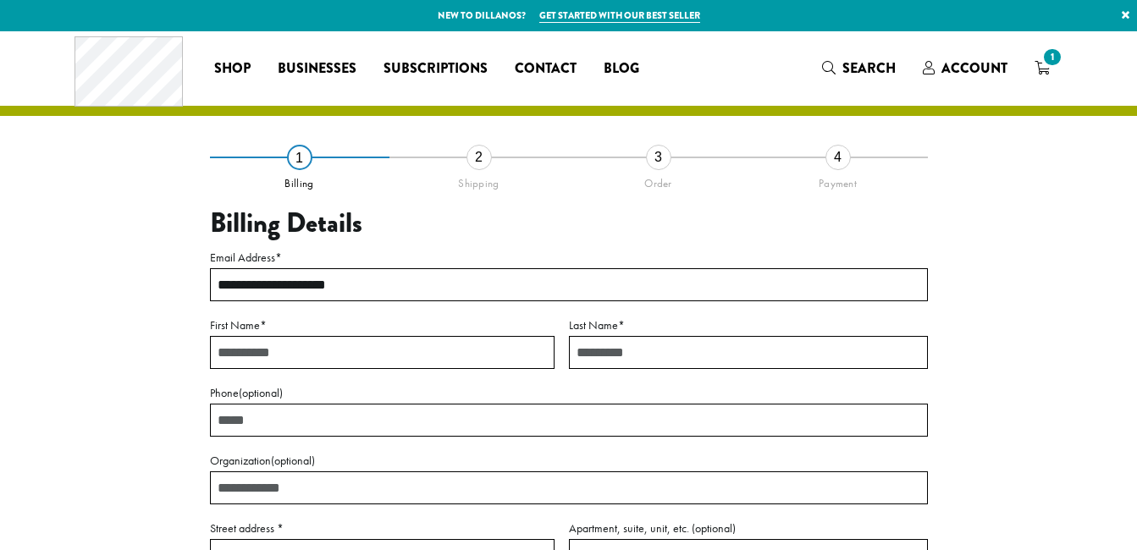
click at [250, 336] on input "First Name *" at bounding box center [382, 352] width 345 height 33
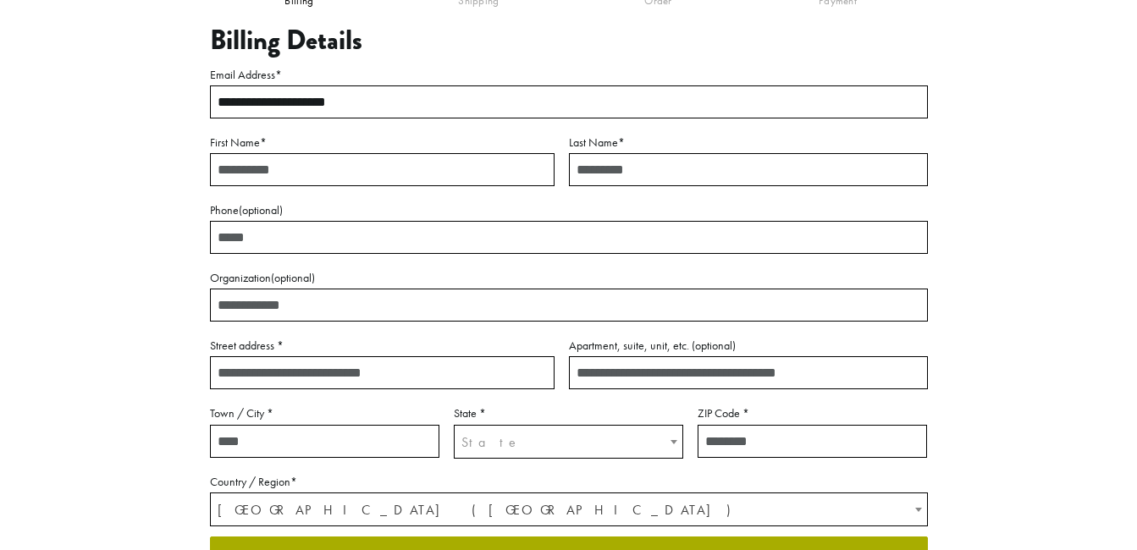
click at [268, 176] on input "First Name *" at bounding box center [382, 169] width 345 height 33
type input "******"
type input "*****"
click at [299, 240] on input "Phone (optional)" at bounding box center [569, 237] width 718 height 33
type input "*"
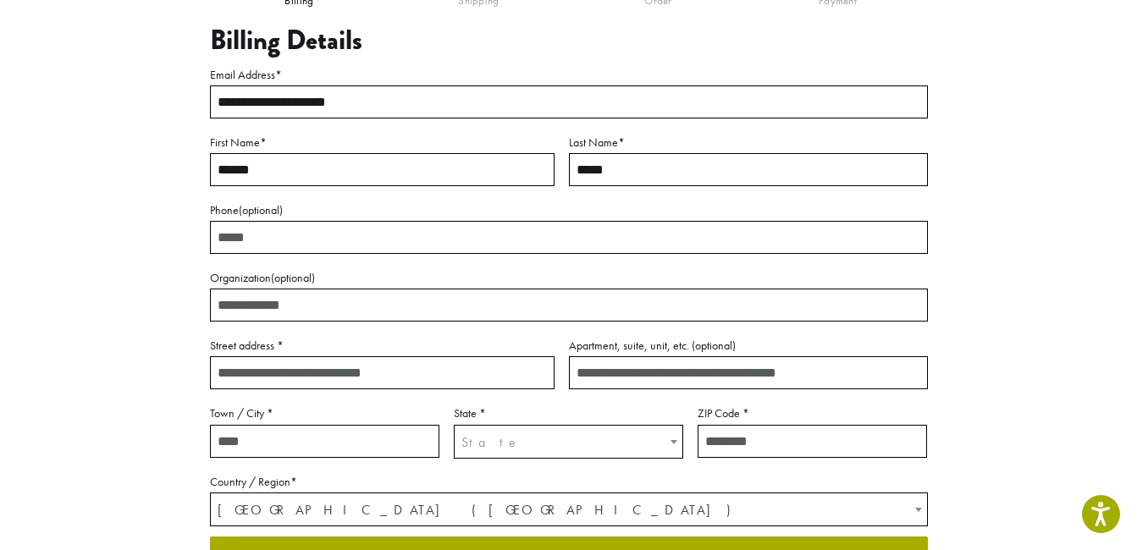
click at [329, 369] on input "Street address *" at bounding box center [382, 372] width 345 height 33
type input "**********"
click at [325, 443] on input "Town / City *" at bounding box center [324, 441] width 229 height 33
type input "*********"
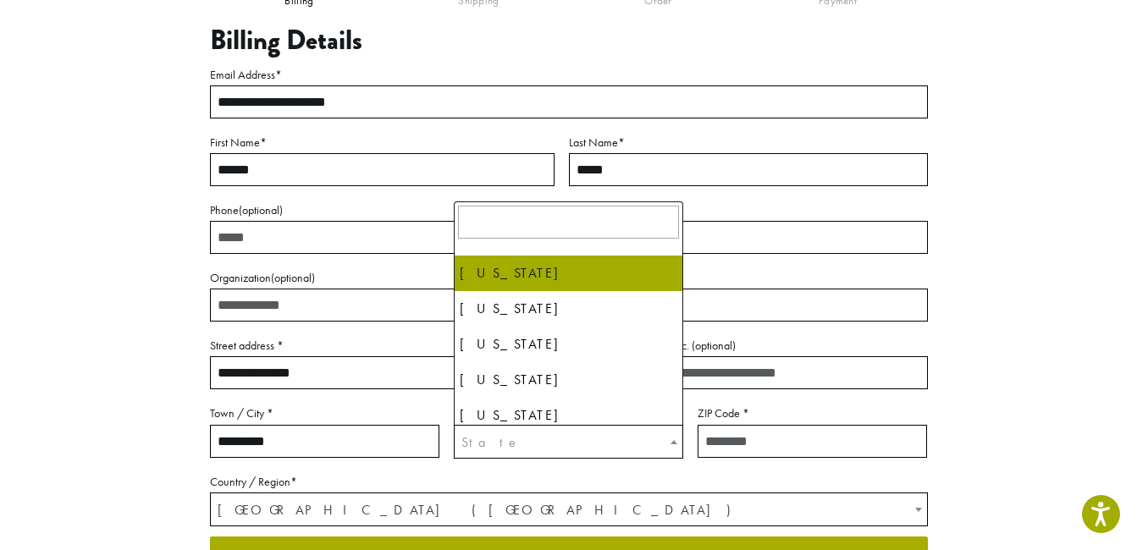
click at [495, 434] on span "State" at bounding box center [569, 442] width 228 height 33
type input "*"
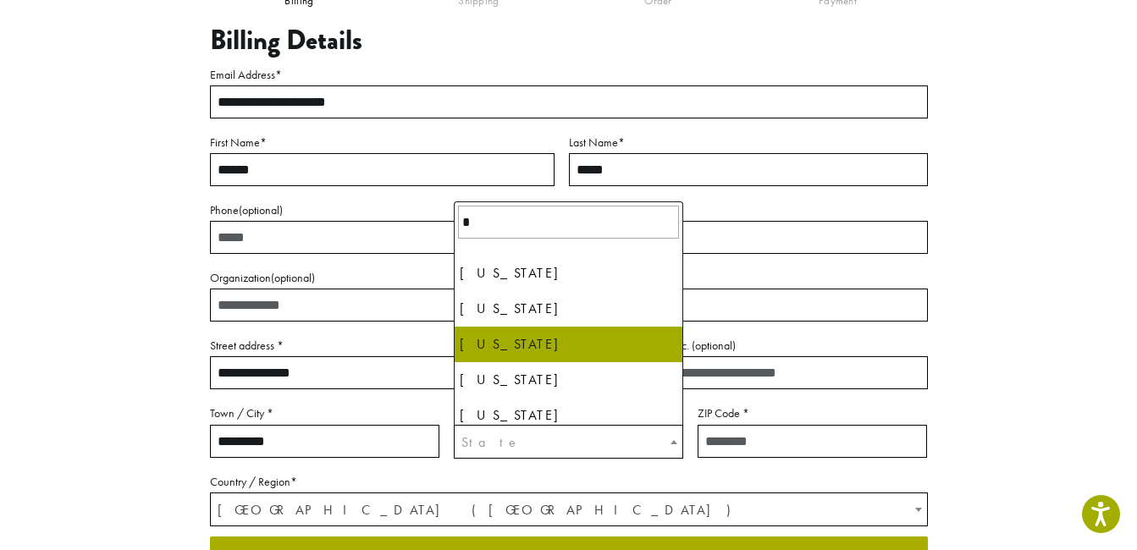
select select "**"
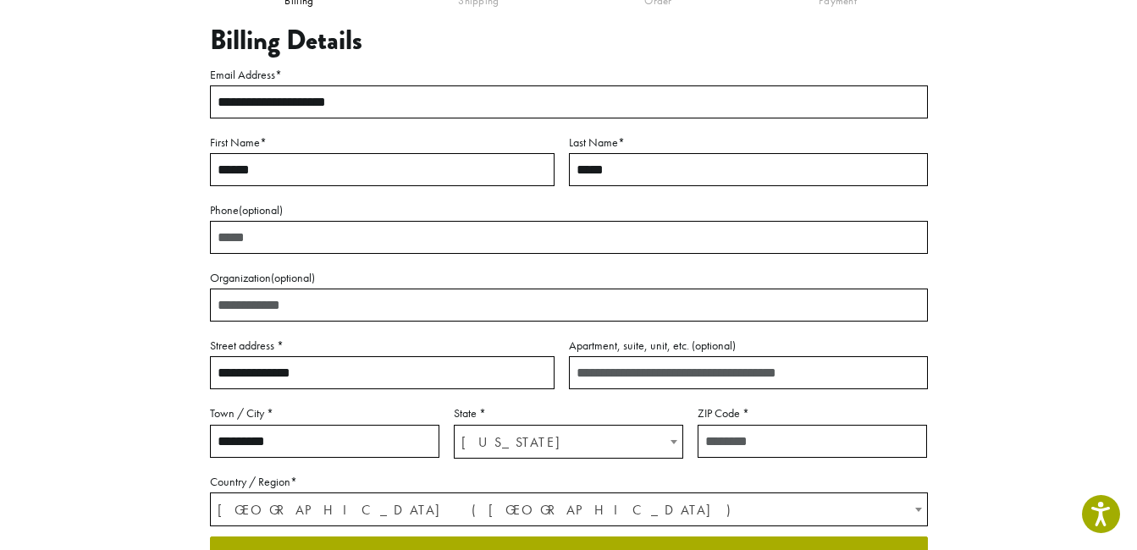
click at [793, 443] on input "ZIP Code *" at bounding box center [812, 441] width 229 height 33
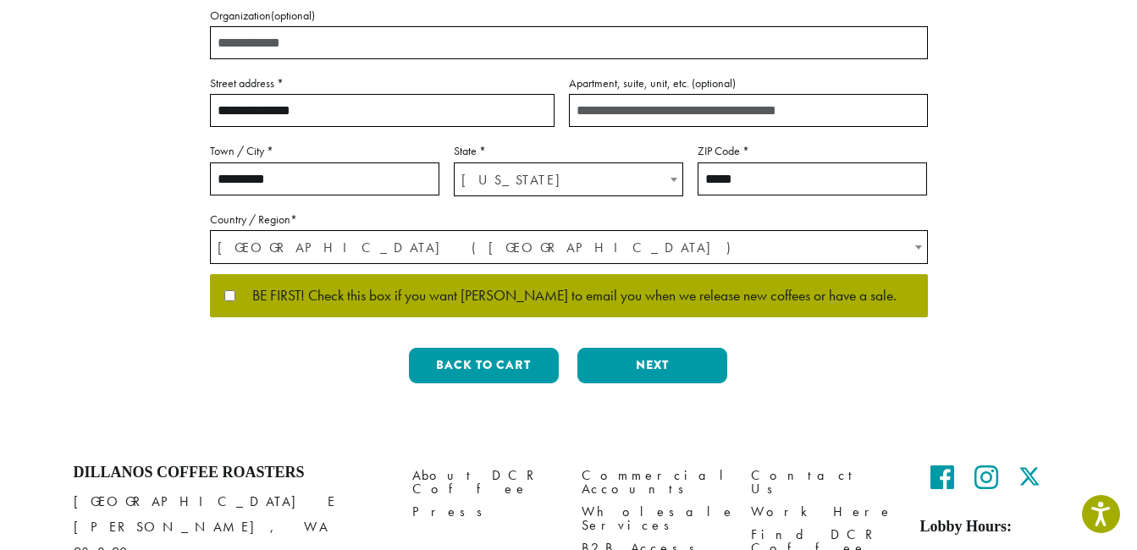
scroll to position [446, 0]
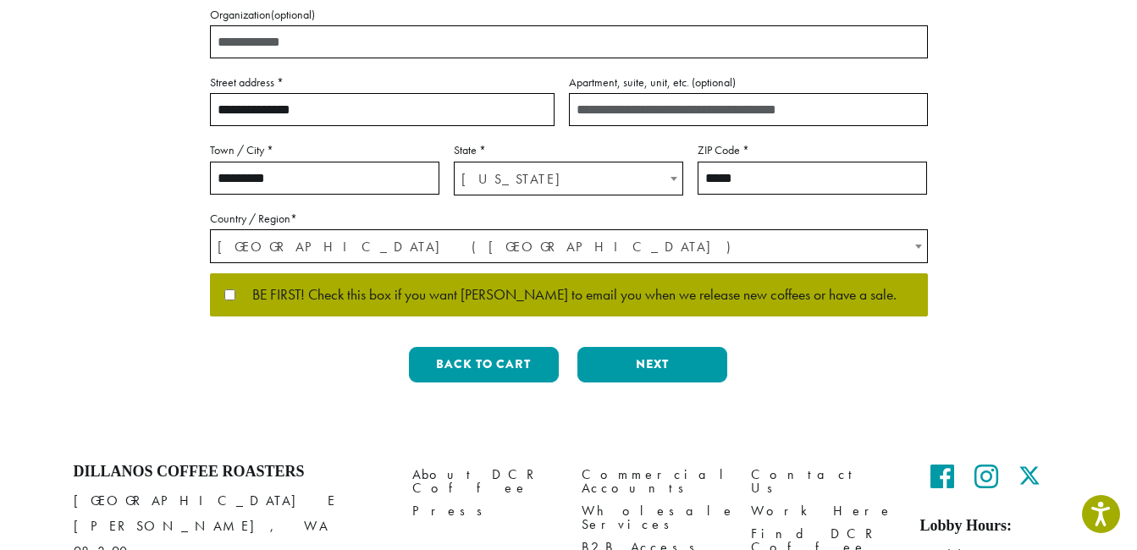
type input "*****"
click at [640, 359] on button "Next" at bounding box center [652, 365] width 150 height 36
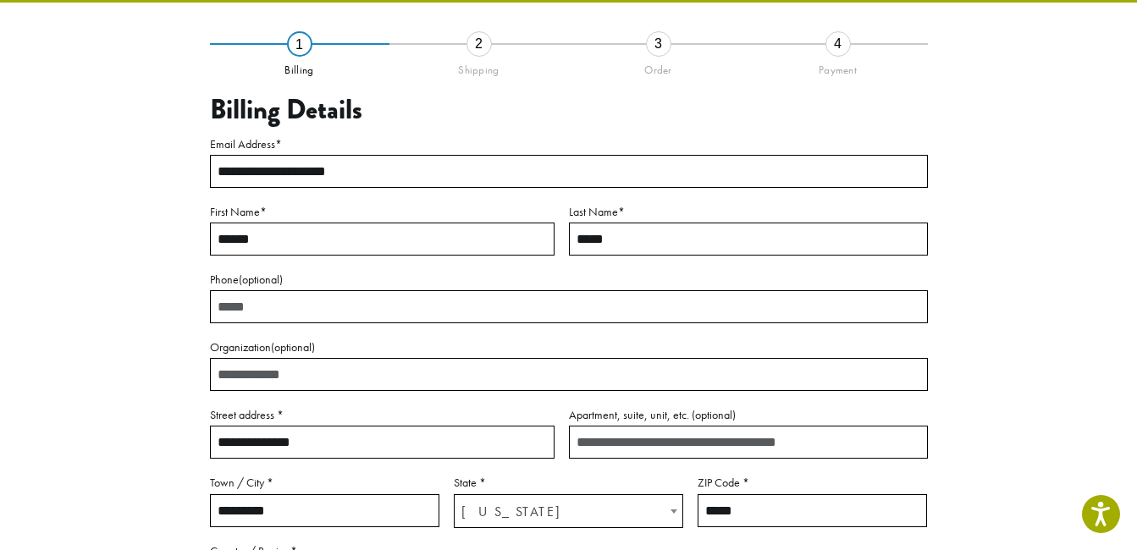
scroll to position [97, 0]
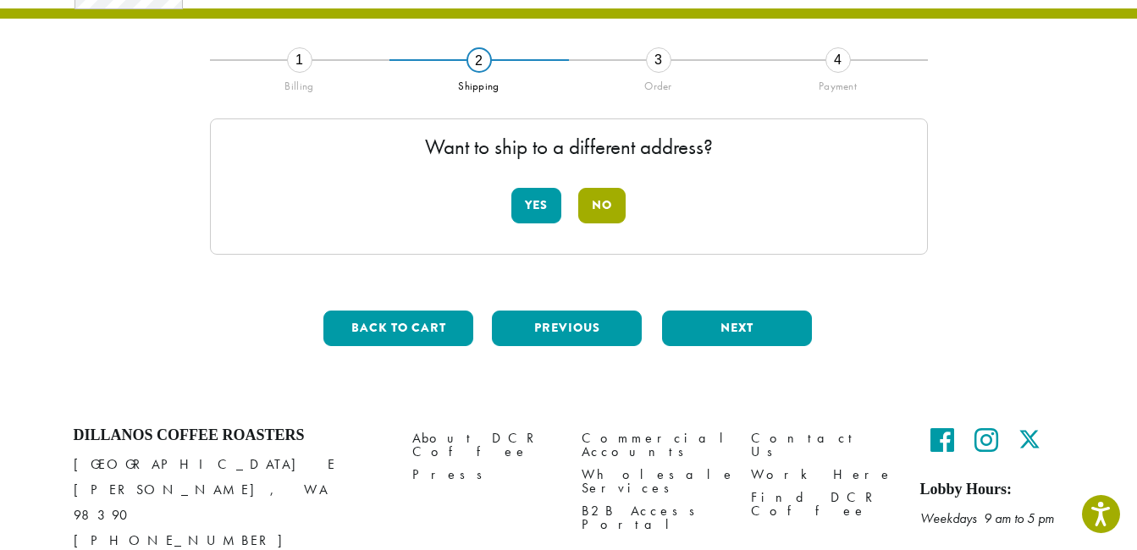
click at [607, 213] on button "No" at bounding box center [601, 206] width 47 height 36
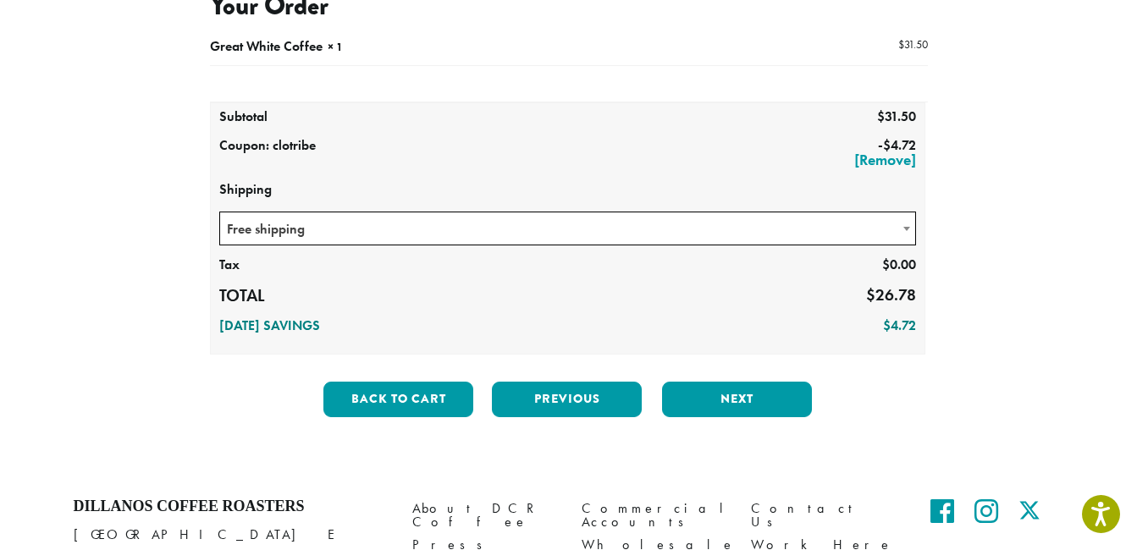
scroll to position [218, 0]
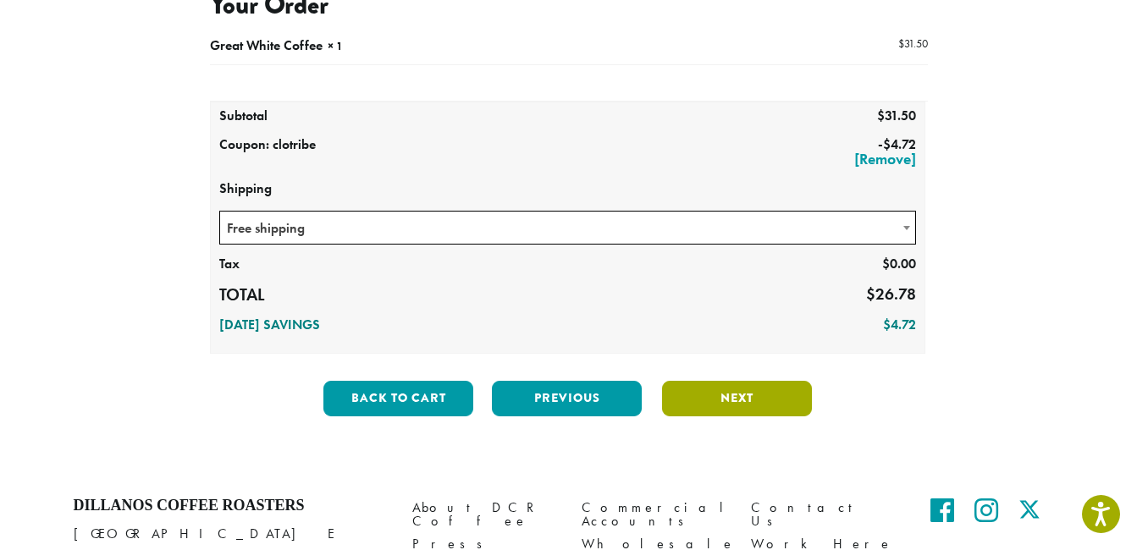
click at [746, 409] on button "Next" at bounding box center [737, 399] width 150 height 36
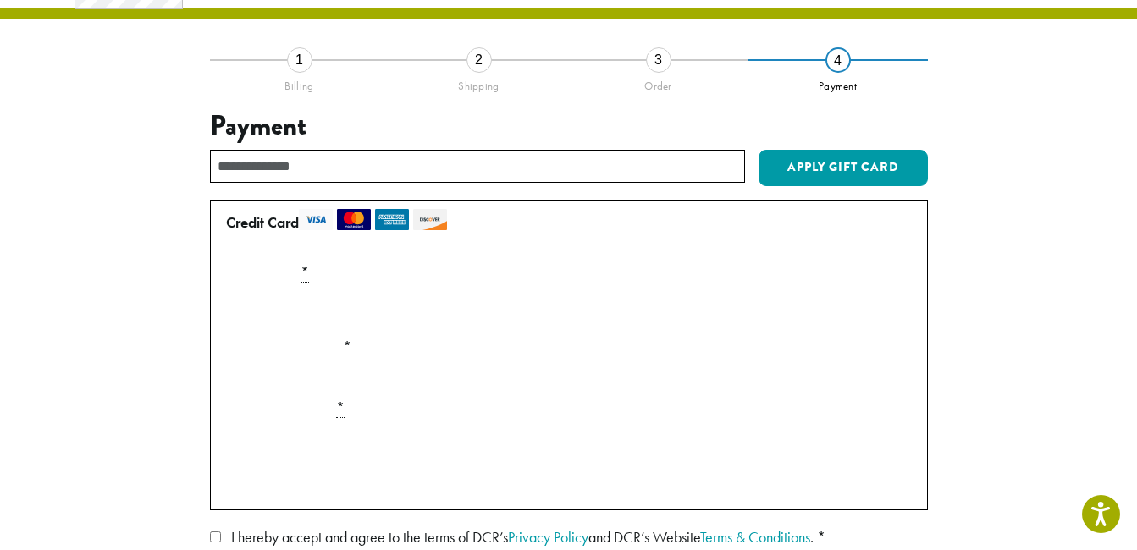
scroll to position [174, 0]
